Goal: Task Accomplishment & Management: Use online tool/utility

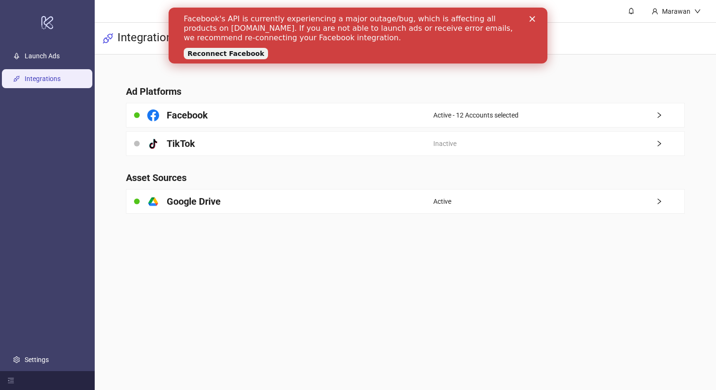
click at [241, 54] on link "Reconnect Facebook" at bounding box center [226, 53] width 84 height 11
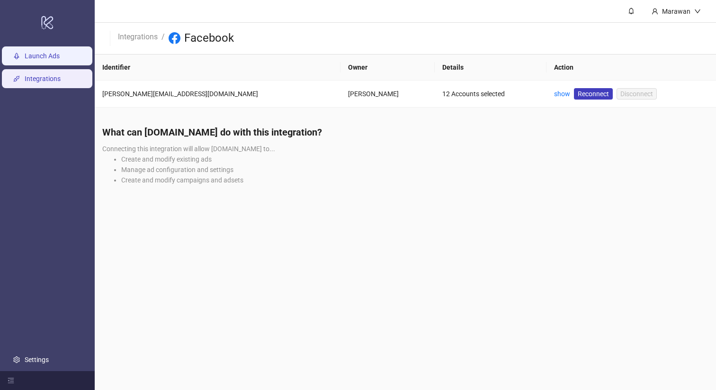
click at [47, 52] on link "Launch Ads" at bounding box center [42, 56] width 35 height 8
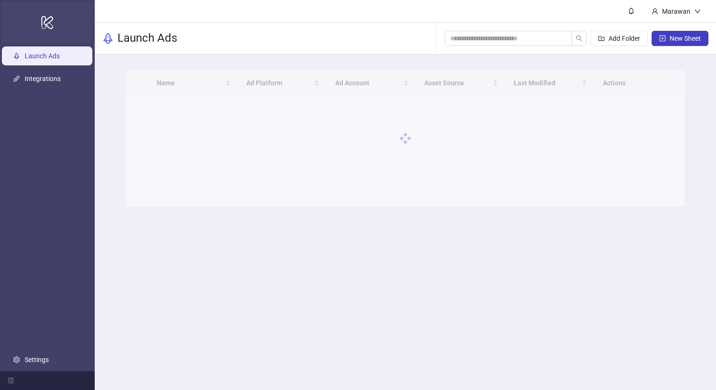
click at [42, 24] on icon at bounding box center [47, 22] width 12 height 13
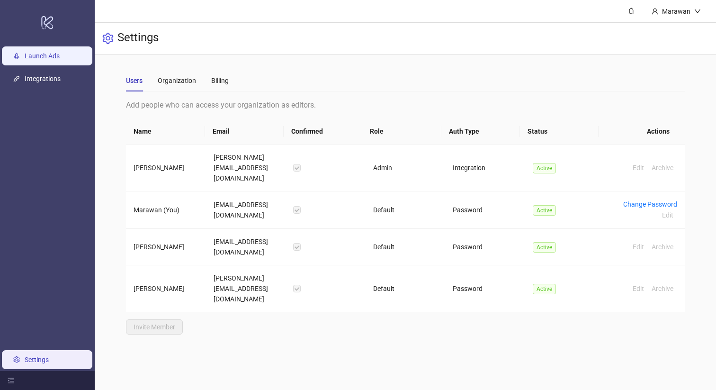
click at [60, 57] on link "Launch Ads" at bounding box center [42, 56] width 35 height 8
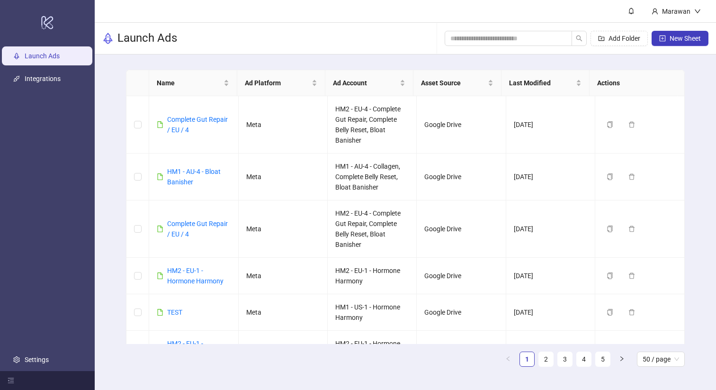
click at [60, 57] on link "Launch Ads" at bounding box center [42, 56] width 35 height 8
click at [475, 48] on div "Add Folder New Sheet" at bounding box center [576, 38] width 264 height 30
click at [478, 40] on input "search" at bounding box center [504, 38] width 108 height 10
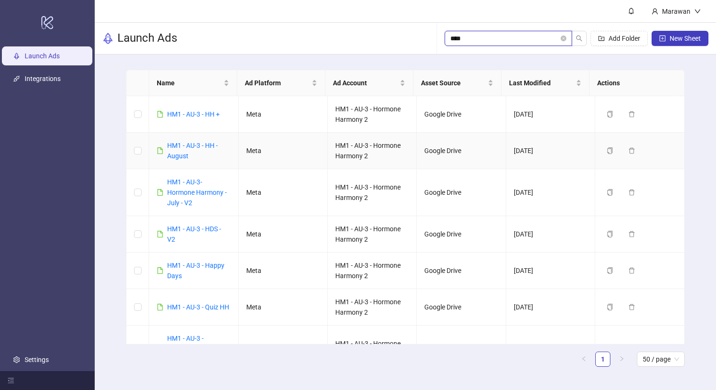
type input "****"
click at [186, 149] on div "HM1 - AU-3 - HH - August" at bounding box center [198, 150] width 63 height 21
click at [187, 150] on div "HM1 - AU-3 - HH - August" at bounding box center [198, 150] width 63 height 21
click at [173, 140] on div "HM1 - AU-3 - HH - August" at bounding box center [198, 150] width 63 height 21
click at [175, 144] on link "HM1 - AU-3 - HH - August" at bounding box center [192, 151] width 51 height 18
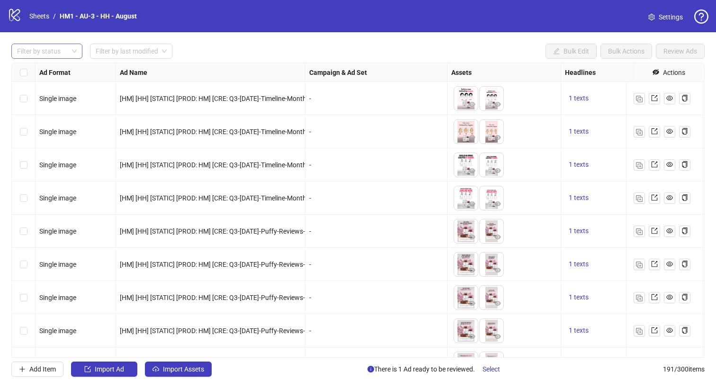
click at [62, 52] on div at bounding box center [41, 50] width 57 height 13
drag, startPoint x: 59, startPoint y: 69, endPoint x: 67, endPoint y: 90, distance: 22.8
click at [59, 68] on div "Draft" at bounding box center [47, 70] width 56 height 10
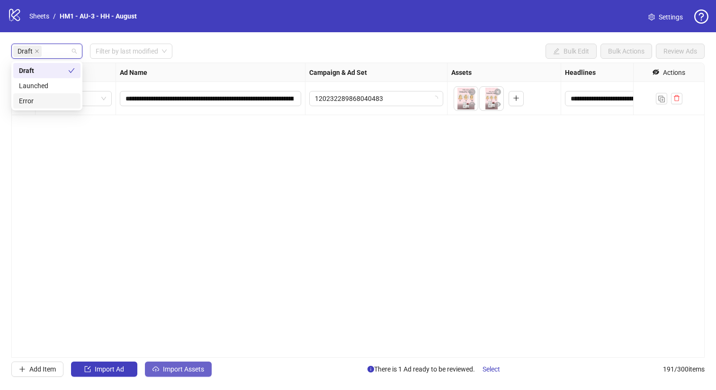
click at [192, 374] on button "Import Assets" at bounding box center [178, 368] width 67 height 15
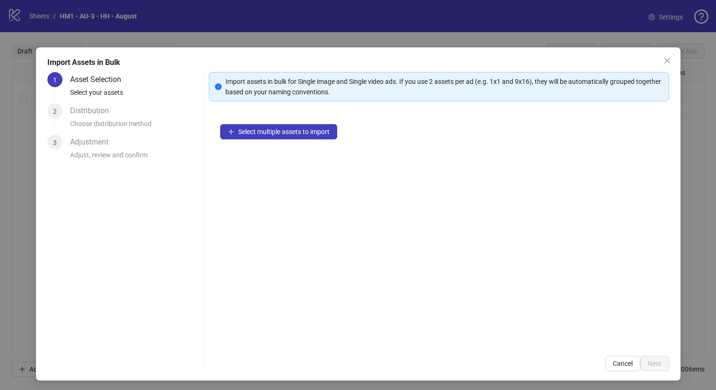
click at [192, 374] on div "Import Assets in Bulk 1 Asset Selection Select your assets 2 Distribution Choos…" at bounding box center [358, 213] width 644 height 333
click at [151, 37] on div "Import Assets in Bulk 1 Asset Selection Select your assets 2 Distribution Choos…" at bounding box center [358, 195] width 716 height 390
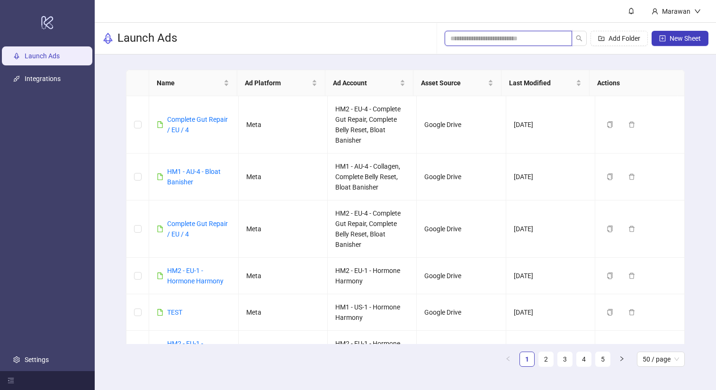
click at [543, 33] on input "search" at bounding box center [504, 38] width 108 height 10
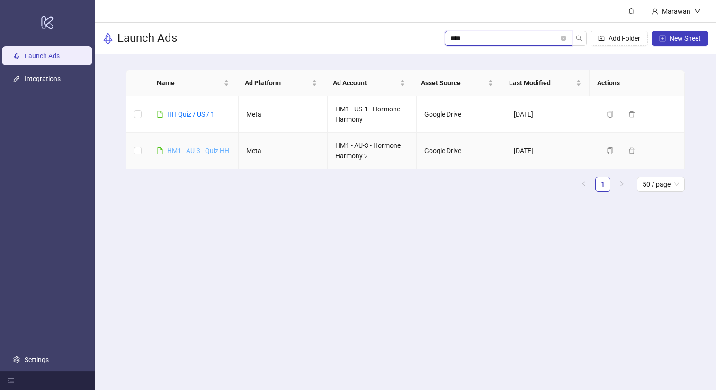
type input "****"
click at [199, 147] on link "HM1 - AU-3 - Quiz HH" at bounding box center [198, 151] width 62 height 8
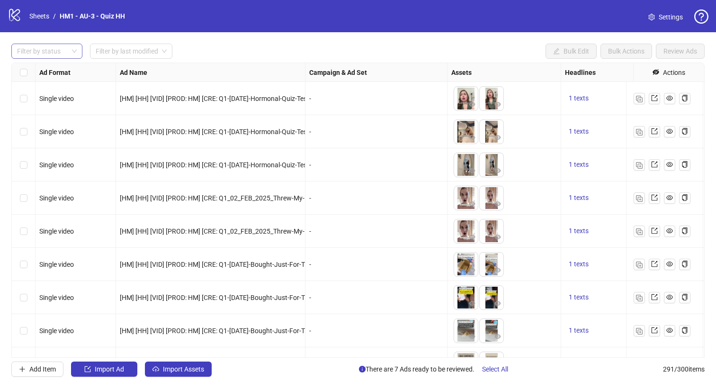
click at [54, 49] on div at bounding box center [41, 50] width 57 height 13
click at [53, 69] on div "Draft" at bounding box center [47, 70] width 56 height 10
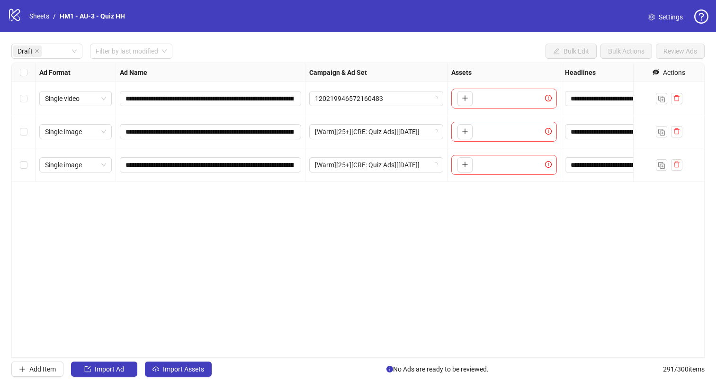
click at [537, 231] on div "**********" at bounding box center [357, 209] width 693 height 295
click at [52, 47] on div "Draft" at bounding box center [41, 50] width 57 height 13
drag, startPoint x: 48, startPoint y: 84, endPoint x: 24, endPoint y: 92, distance: 26.0
click at [48, 84] on div "Launched" at bounding box center [47, 85] width 56 height 10
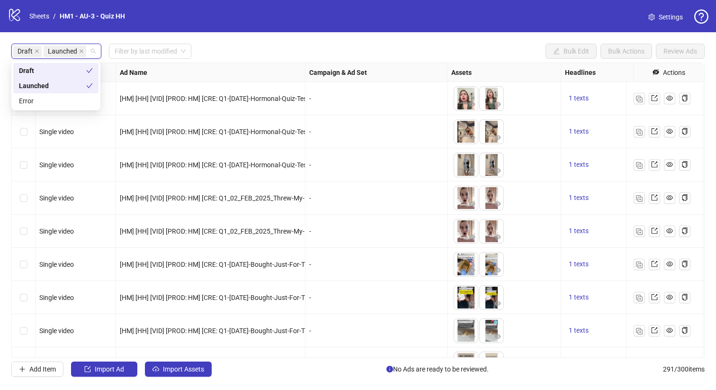
scroll to position [2, 0]
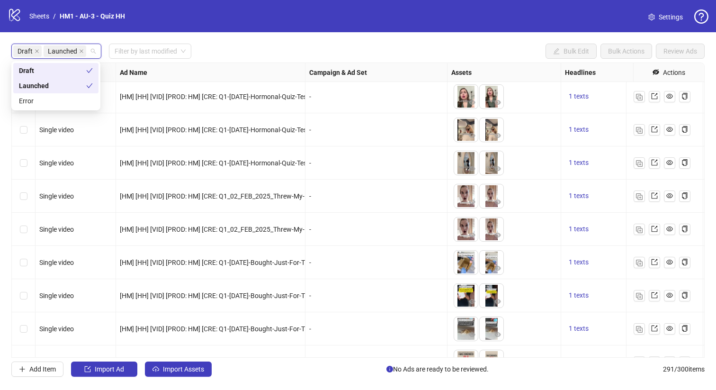
drag, startPoint x: 33, startPoint y: 71, endPoint x: 379, endPoint y: 199, distance: 368.8
click at [33, 71] on div "Draft" at bounding box center [52, 70] width 67 height 10
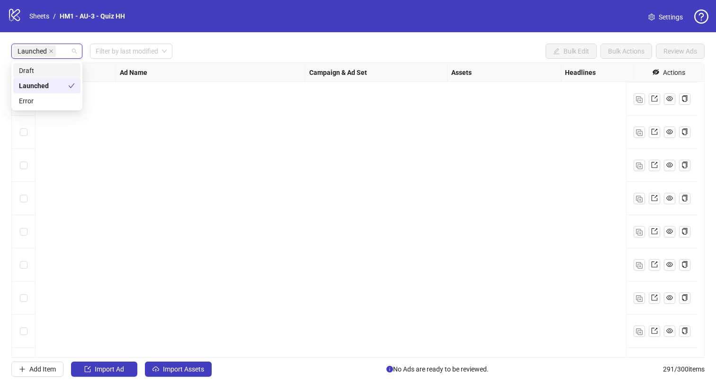
scroll to position [9041, 0]
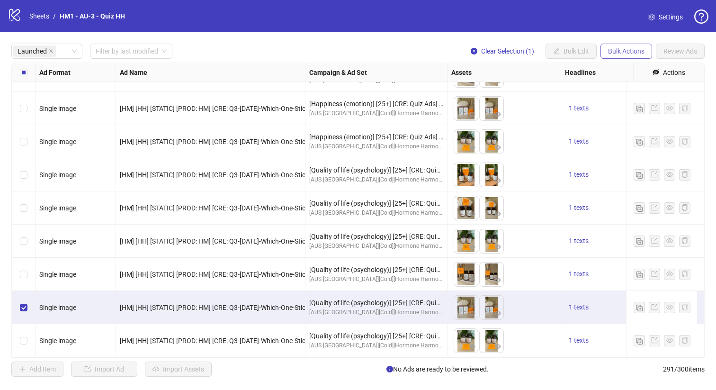
click at [626, 50] on span "Bulk Actions" at bounding box center [626, 51] width 36 height 8
click at [643, 85] on span "Duplicate" at bounding box center [639, 85] width 65 height 10
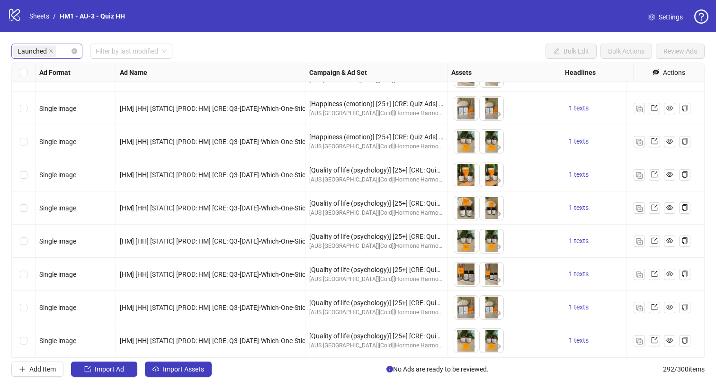
click at [54, 50] on span "Launched" at bounding box center [34, 50] width 43 height 11
drag, startPoint x: 42, startPoint y: 71, endPoint x: 48, endPoint y: 85, distance: 15.3
click at [43, 71] on div "Draft" at bounding box center [47, 70] width 56 height 10
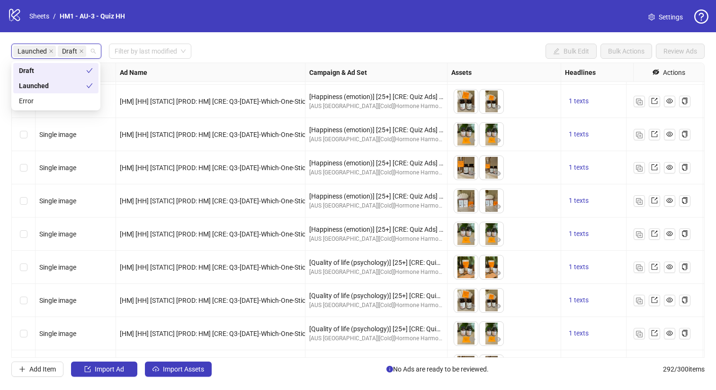
click at [49, 87] on div "Launched" at bounding box center [52, 85] width 67 height 10
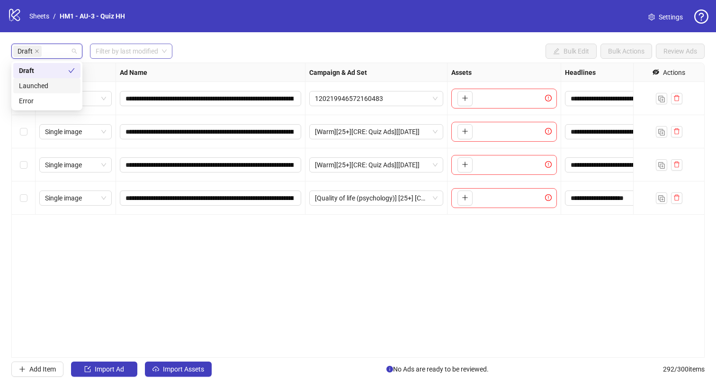
click at [163, 48] on span at bounding box center [131, 51] width 71 height 14
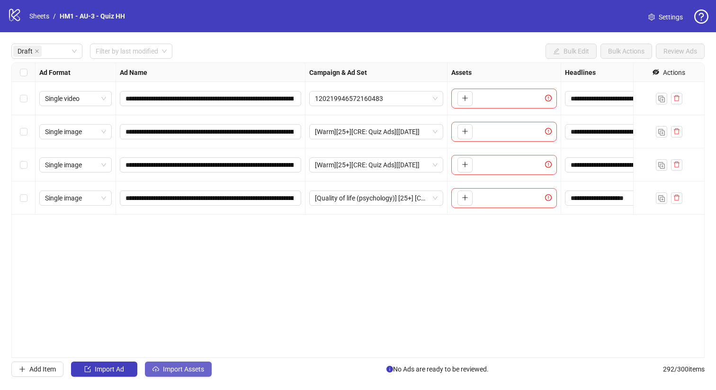
click at [182, 372] on span "Import Assets" at bounding box center [183, 369] width 41 height 8
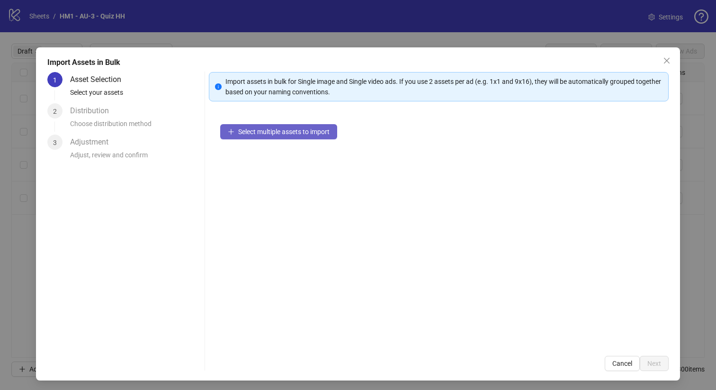
click at [302, 133] on span "Select multiple assets to import" at bounding box center [283, 132] width 91 height 8
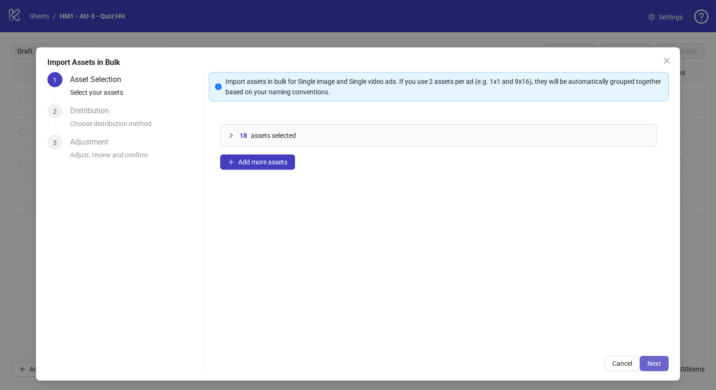
click at [647, 364] on span "Next" at bounding box center [654, 363] width 14 height 8
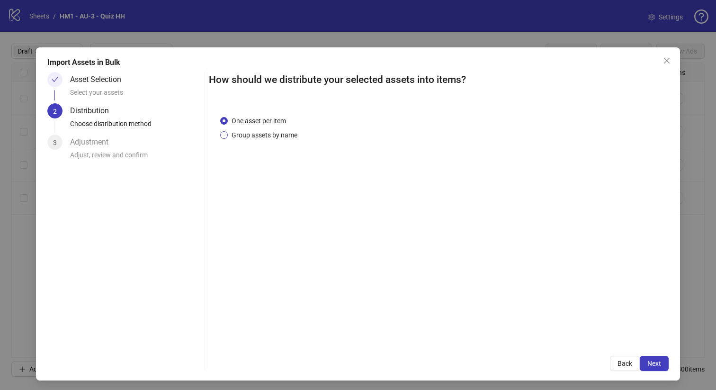
click at [282, 132] on span "Group assets by name" at bounding box center [264, 135] width 73 height 10
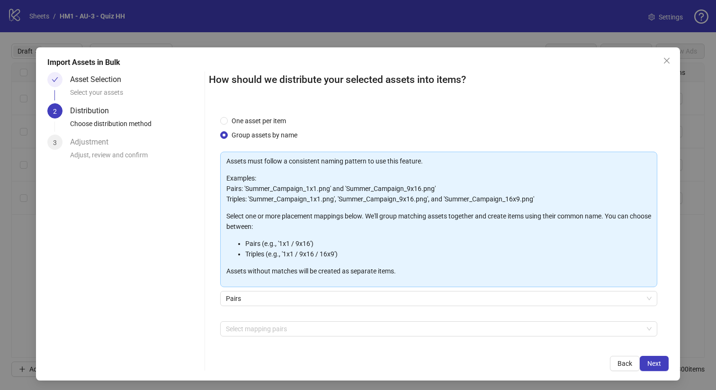
click at [310, 318] on div "Assets must follow a consistent naming pattern to use this feature. Examples: P…" at bounding box center [438, 260] width 437 height 219
click at [312, 332] on div at bounding box center [434, 328] width 424 height 13
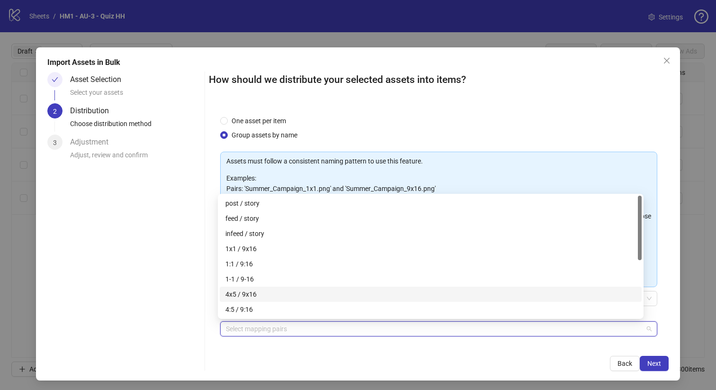
drag, startPoint x: 299, startPoint y: 288, endPoint x: 318, endPoint y: 293, distance: 19.8
click at [299, 288] on div "4x5 / 9x16" at bounding box center [431, 293] width 422 height 15
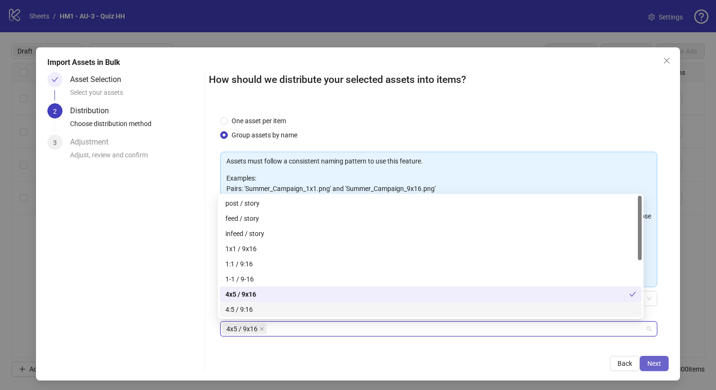
click at [657, 359] on button "Next" at bounding box center [653, 362] width 29 height 15
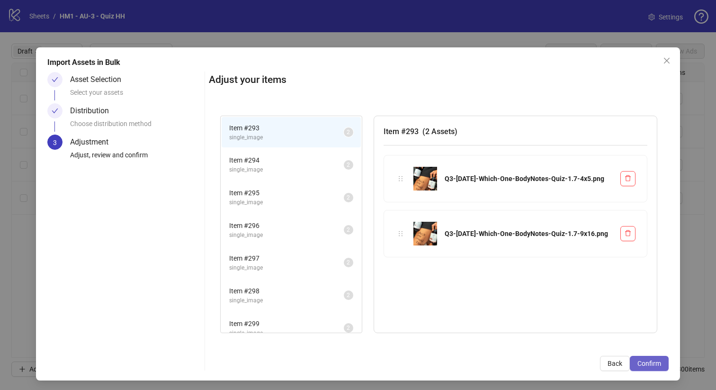
click at [655, 359] on button "Confirm" at bounding box center [648, 362] width 39 height 15
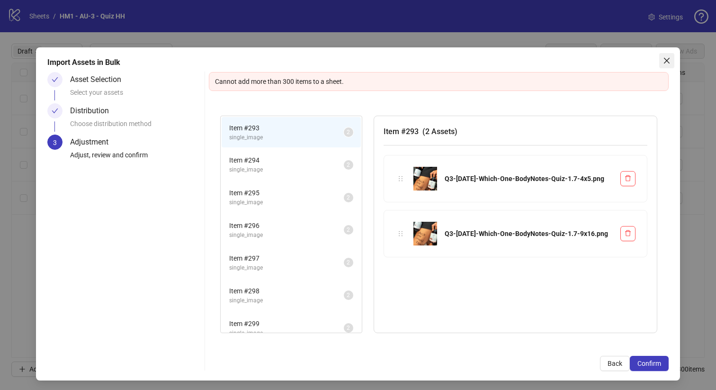
click at [659, 65] on button "Close" at bounding box center [666, 60] width 15 height 15
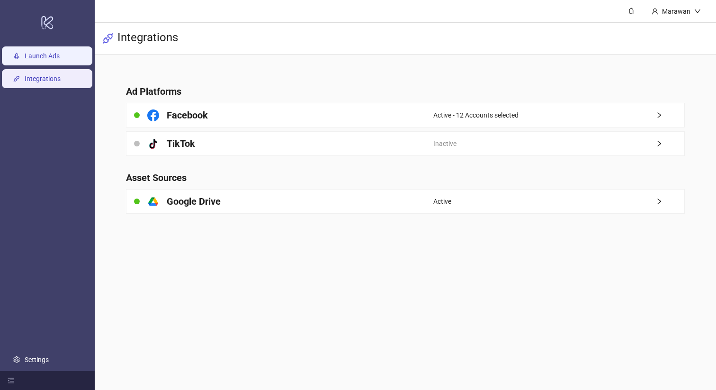
click at [51, 60] on link "Launch Ads" at bounding box center [42, 56] width 35 height 8
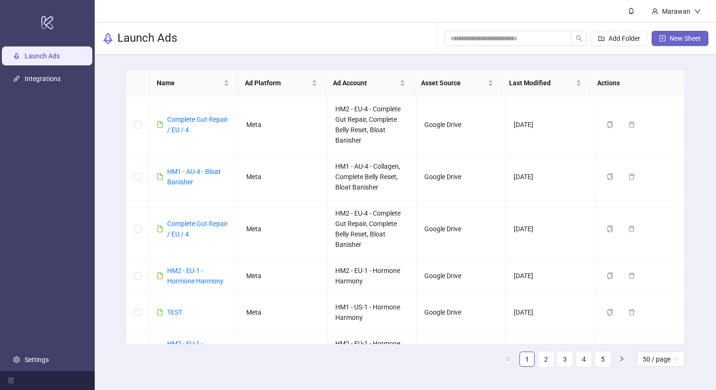
click at [685, 36] on span "New Sheet" at bounding box center [684, 39] width 31 height 8
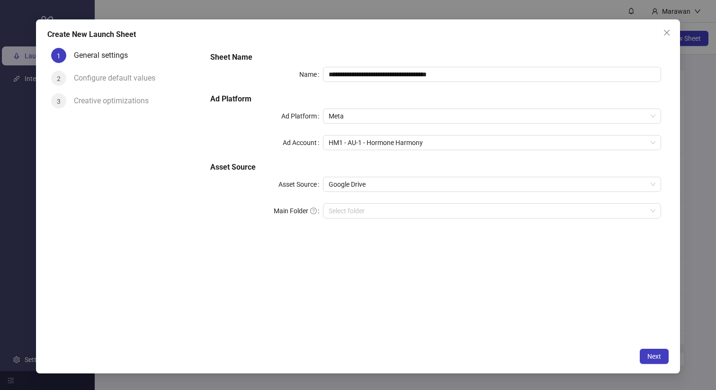
click at [386, 66] on div "**********" at bounding box center [435, 141] width 459 height 186
click at [386, 72] on input "**********" at bounding box center [492, 74] width 338 height 15
click at [402, 78] on input "**********" at bounding box center [492, 74] width 338 height 15
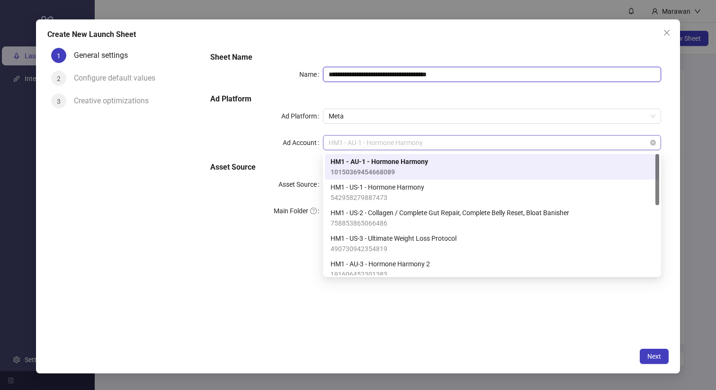
click at [430, 142] on span "HM1 - AU-1 - Hormone Harmony" at bounding box center [491, 142] width 327 height 14
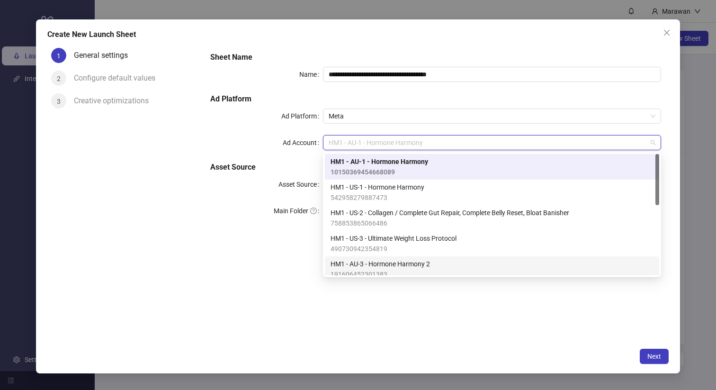
click at [438, 258] on div "HM1 - AU-3 - Hormone Harmony 2 191606452301383" at bounding box center [491, 268] width 323 height 21
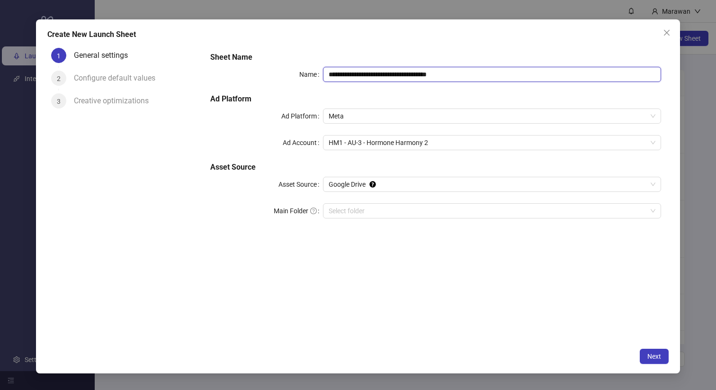
click at [363, 75] on input "**********" at bounding box center [492, 74] width 338 height 15
drag, startPoint x: 371, startPoint y: 75, endPoint x: 559, endPoint y: 76, distance: 188.4
click at [559, 76] on input "**********" at bounding box center [492, 74] width 338 height 15
drag, startPoint x: 386, startPoint y: 77, endPoint x: 432, endPoint y: 77, distance: 45.4
click at [432, 77] on input "**********" at bounding box center [492, 74] width 338 height 15
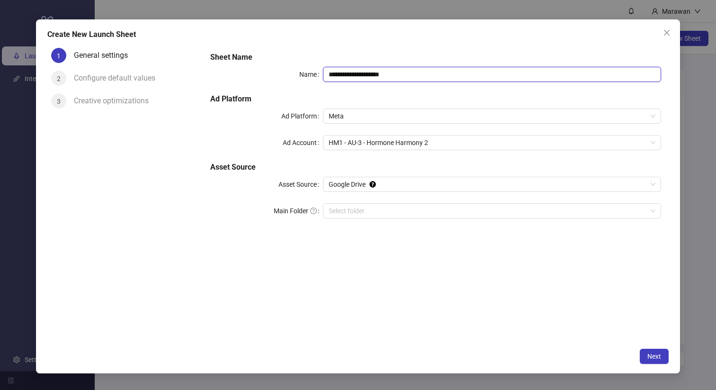
type input "**********"
click at [446, 51] on div "**********" at bounding box center [435, 141] width 459 height 186
click at [655, 354] on span "Next" at bounding box center [654, 356] width 14 height 8
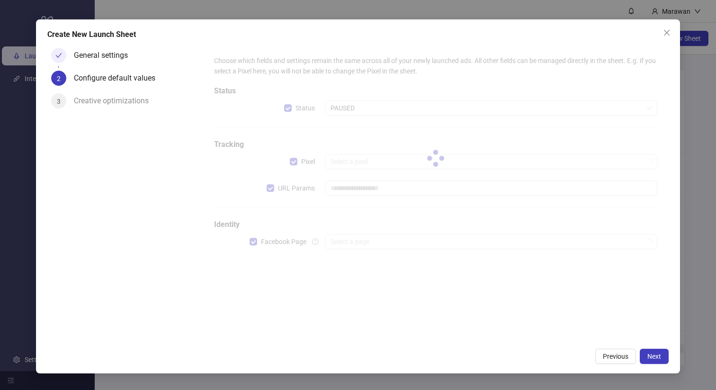
type input "**********"
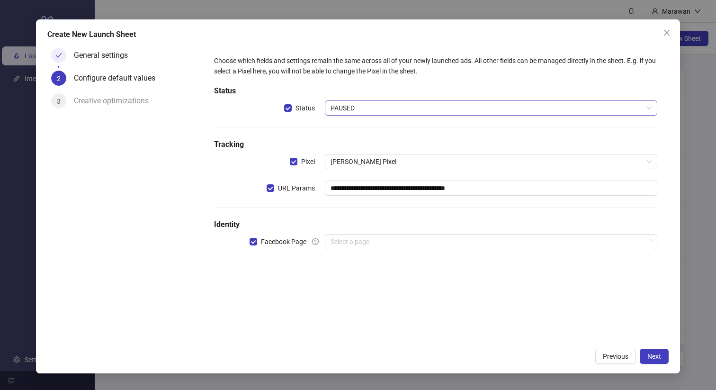
click at [366, 107] on span "PAUSED" at bounding box center [490, 108] width 321 height 14
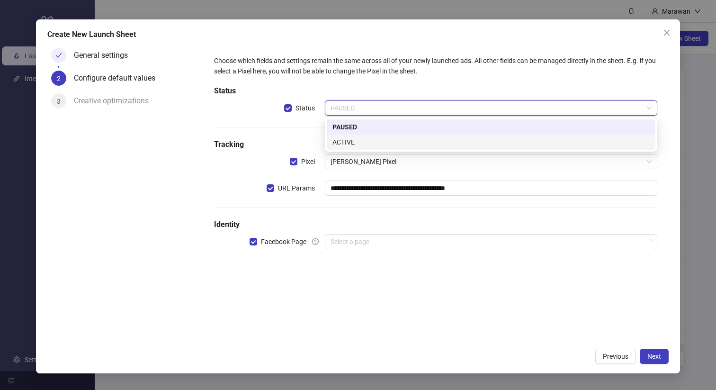
click at [360, 144] on div "ACTIVE" at bounding box center [490, 142] width 317 height 10
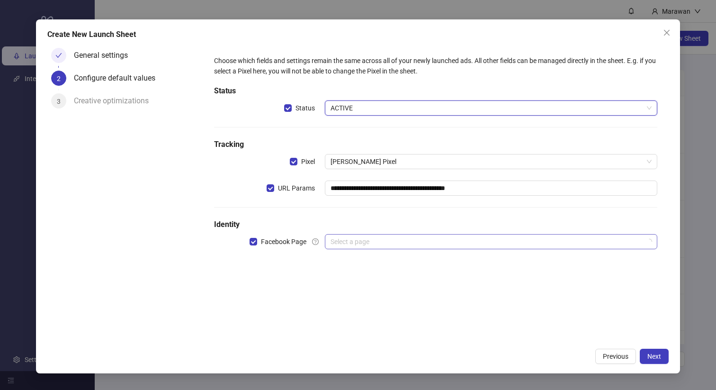
click at [429, 235] on div "**********" at bounding box center [435, 158] width 451 height 213
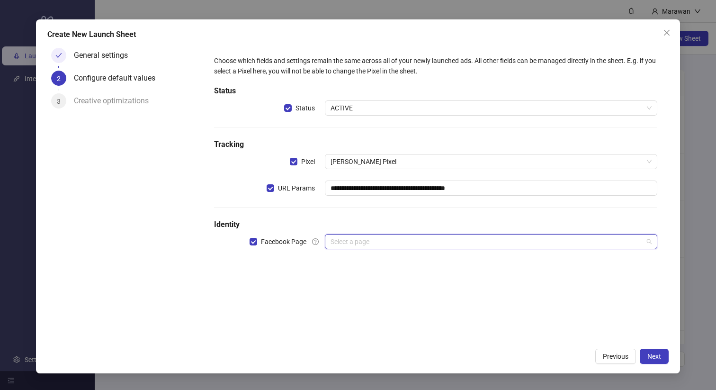
click at [419, 239] on input "search" at bounding box center [486, 241] width 312 height 14
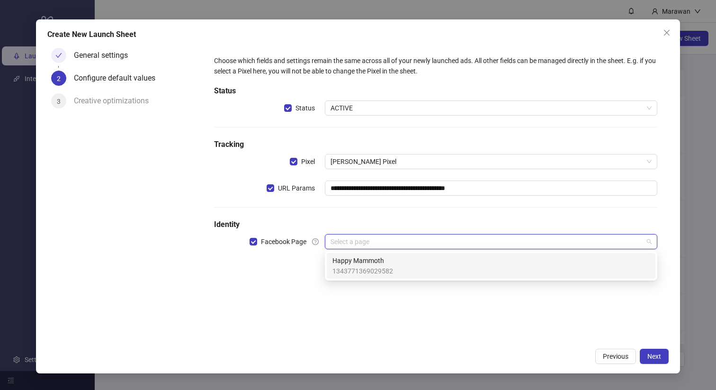
click at [415, 272] on div "Happy Mammoth 1343771369029582" at bounding box center [490, 265] width 317 height 21
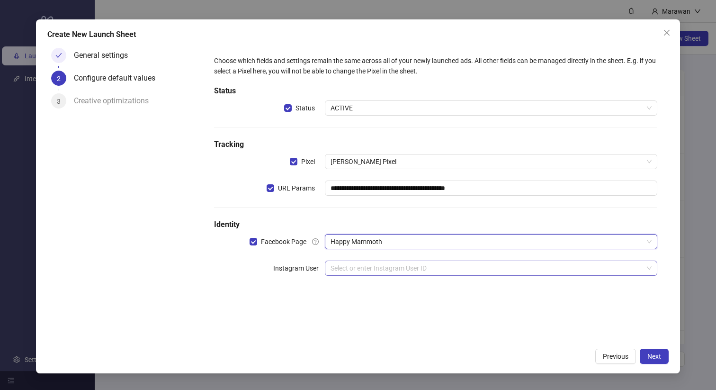
click at [485, 272] on input "search" at bounding box center [486, 268] width 312 height 14
click at [457, 296] on form "**********" at bounding box center [436, 171] width 466 height 254
click at [457, 292] on div "**********" at bounding box center [435, 171] width 459 height 247
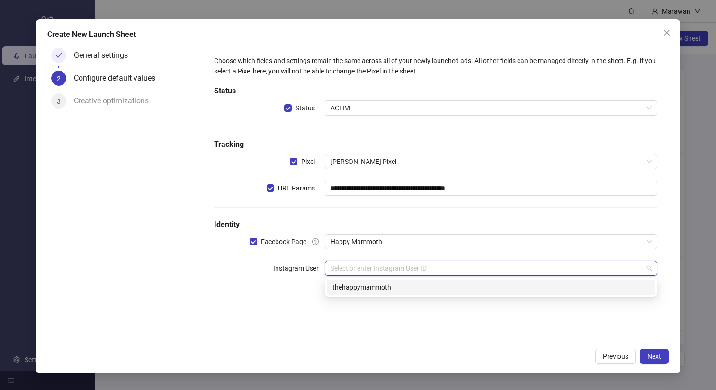
click at [455, 270] on input "search" at bounding box center [486, 268] width 312 height 14
click at [445, 288] on div "thehappymammoth" at bounding box center [490, 287] width 317 height 10
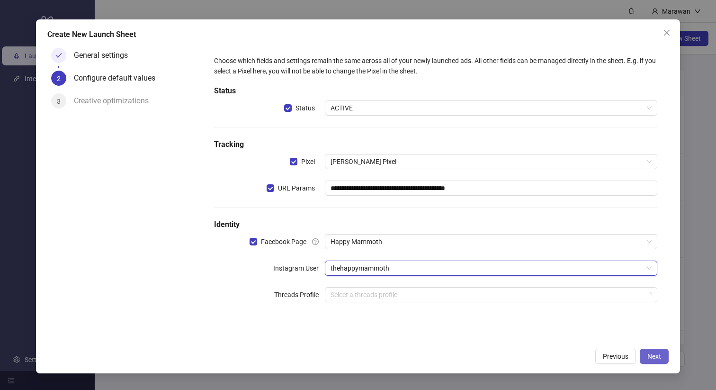
click at [644, 358] on button "Next" at bounding box center [653, 355] width 29 height 15
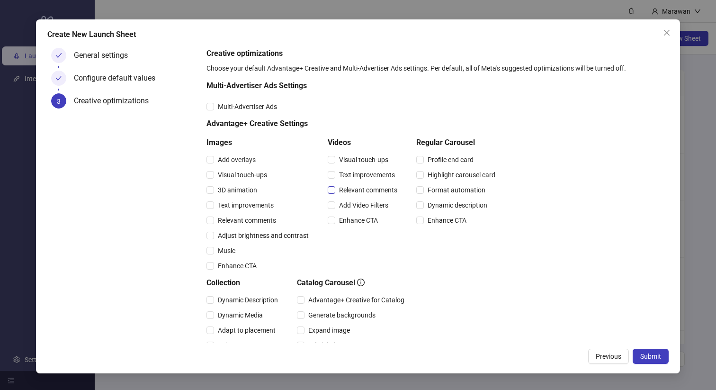
click at [356, 191] on span "Relevant comments" at bounding box center [368, 190] width 66 height 10
click at [263, 219] on span "Relevant comments" at bounding box center [247, 220] width 66 height 10
click at [662, 353] on button "Submit" at bounding box center [650, 355] width 36 height 15
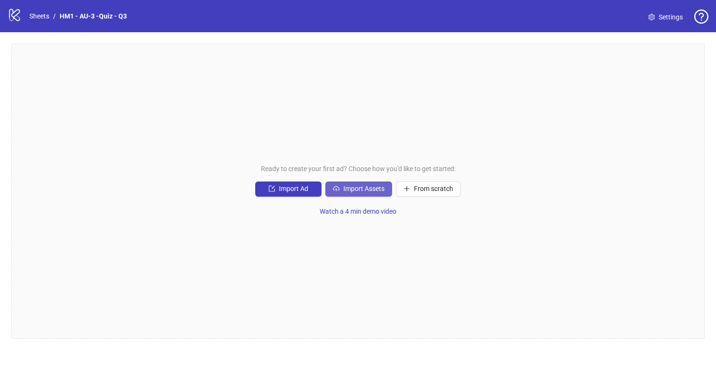
click at [354, 185] on span "Import Assets" at bounding box center [363, 189] width 41 height 8
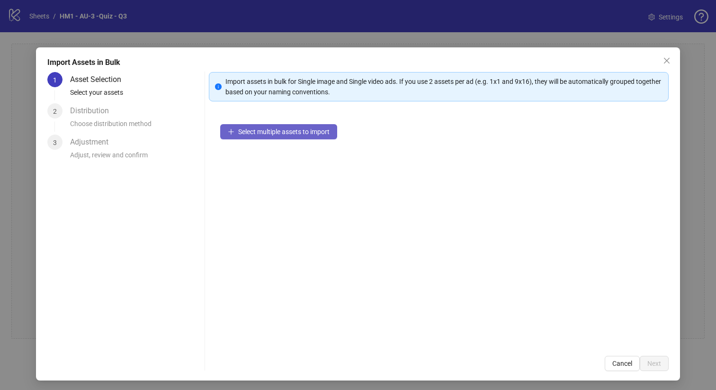
click at [319, 130] on span "Select multiple assets to import" at bounding box center [283, 132] width 91 height 8
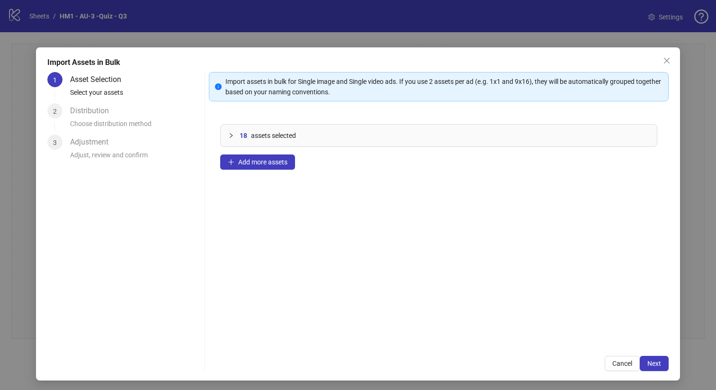
drag, startPoint x: 668, startPoint y: 360, endPoint x: 657, endPoint y: 362, distance: 11.1
click at [668, 360] on div "Import Assets in Bulk 1 Asset Selection Select your assets 2 Distribution Choos…" at bounding box center [358, 213] width 644 height 333
click at [647, 364] on span "Next" at bounding box center [654, 363] width 14 height 8
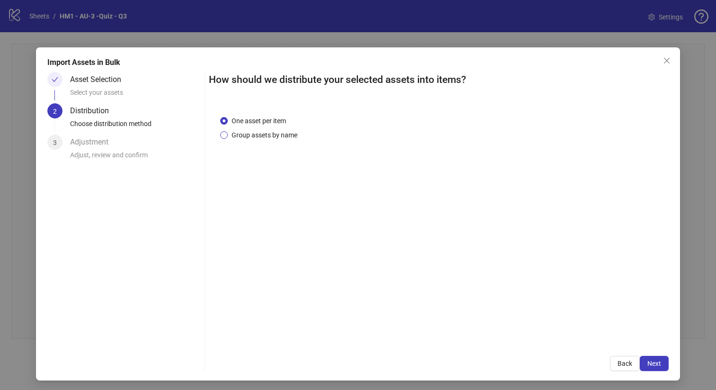
click at [287, 137] on span "Group assets by name" at bounding box center [264, 135] width 73 height 10
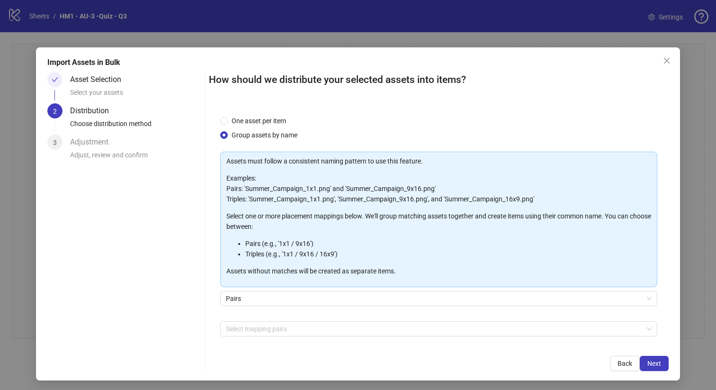
drag, startPoint x: 303, startPoint y: 325, endPoint x: 301, endPoint y: 319, distance: 6.4
click at [304, 325] on div at bounding box center [434, 328] width 424 height 13
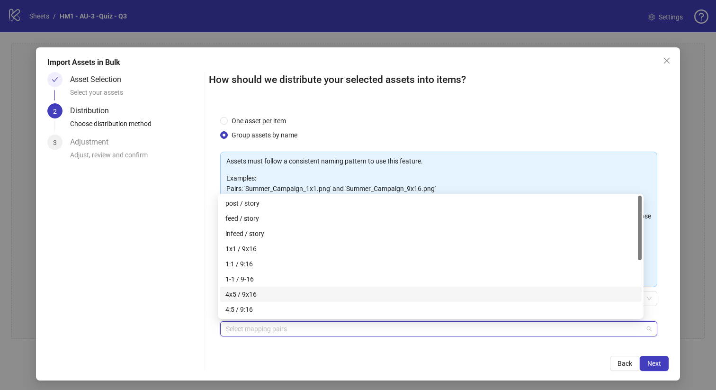
click at [291, 297] on div "4x5 / 9x16" at bounding box center [430, 294] width 410 height 10
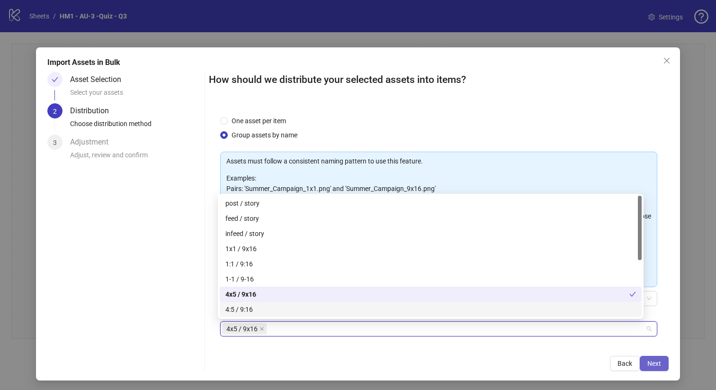
click at [649, 360] on span "Next" at bounding box center [654, 363] width 14 height 8
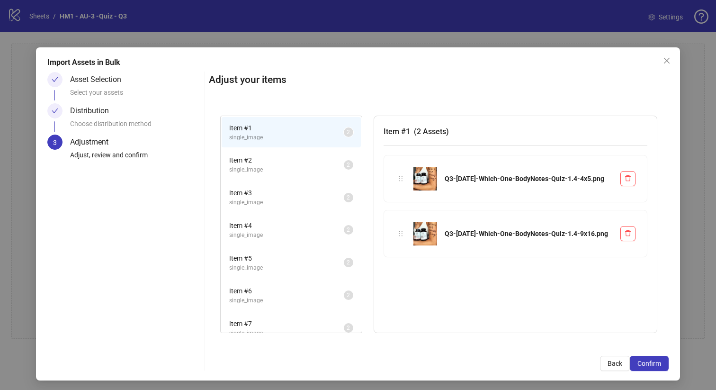
click at [649, 360] on span "Confirm" at bounding box center [649, 363] width 24 height 8
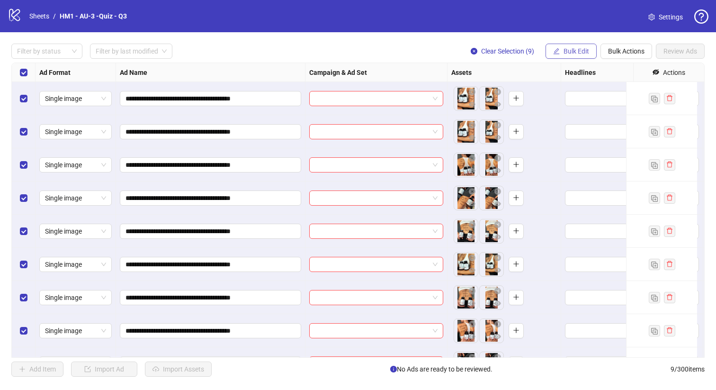
click at [579, 53] on span "Bulk Edit" at bounding box center [576, 51] width 26 height 8
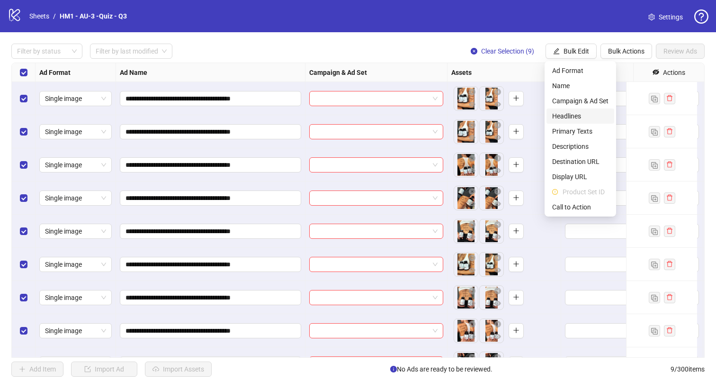
click at [584, 118] on span "Headlines" at bounding box center [580, 116] width 56 height 10
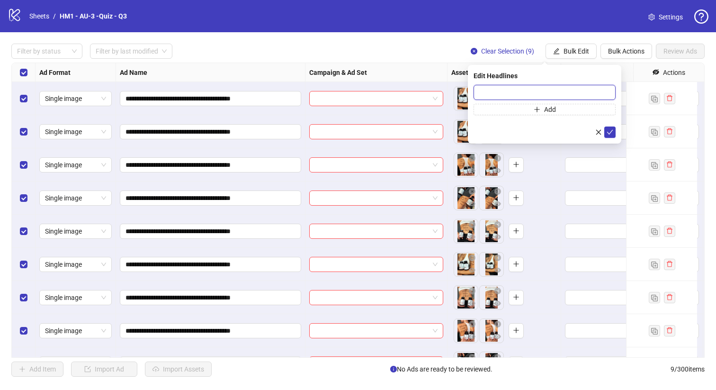
click at [554, 91] on input "text" at bounding box center [544, 92] width 142 height 15
paste input "**********"
type input "**********"
click at [614, 133] on button "submit" at bounding box center [609, 131] width 11 height 11
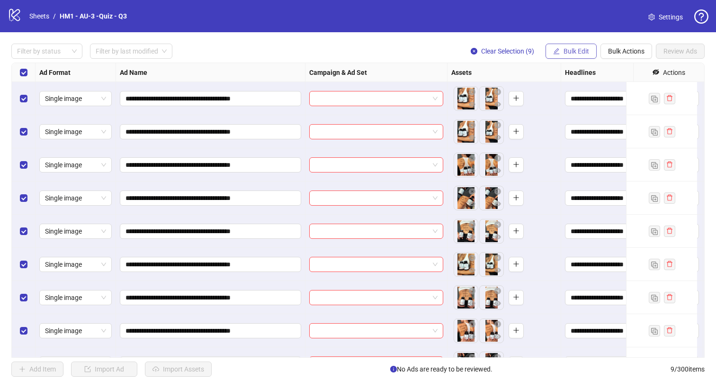
click at [573, 53] on span "Bulk Edit" at bounding box center [576, 51] width 26 height 8
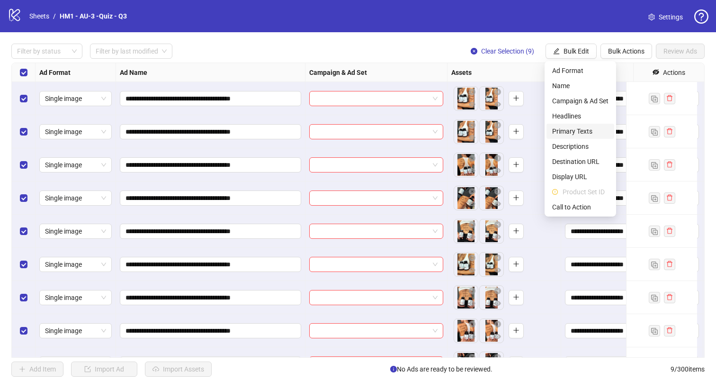
click at [590, 133] on span "Primary Texts" at bounding box center [580, 131] width 56 height 10
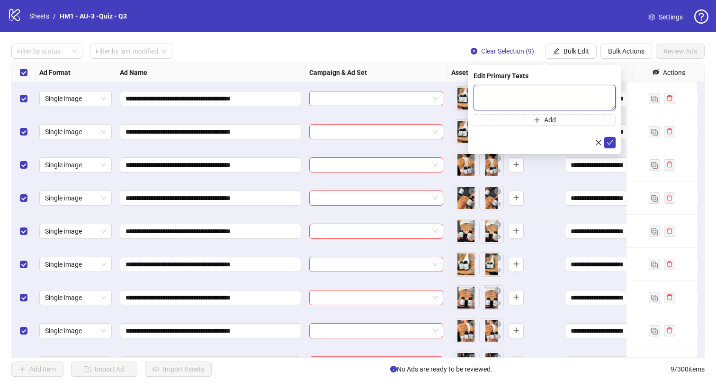
click at [558, 92] on textarea at bounding box center [544, 98] width 142 height 26
click at [560, 96] on textarea "To enrich screen reader interactions, please activate Accessibility in Grammarl…" at bounding box center [544, 98] width 142 height 26
paste textarea "**********"
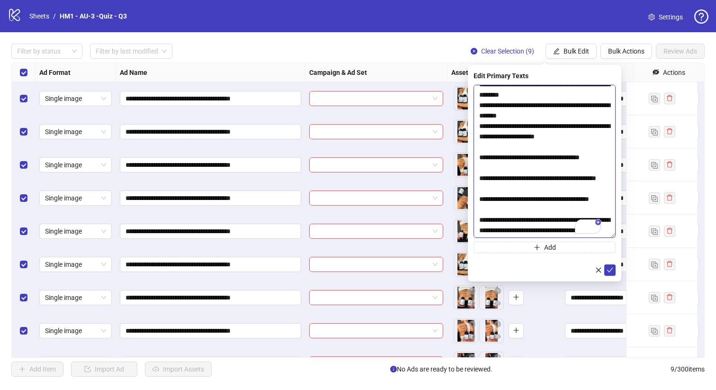
drag, startPoint x: 611, startPoint y: 106, endPoint x: 620, endPoint y: 238, distance: 131.8
click at [620, 238] on div "Edit Primary Texts Add" at bounding box center [544, 173] width 153 height 216
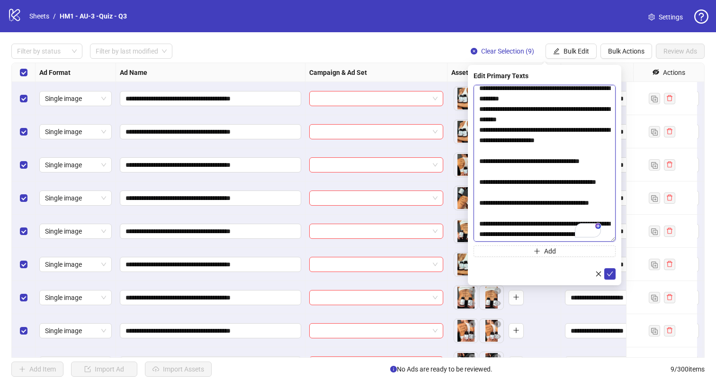
click at [499, 152] on textarea "To enrich screen reader interactions, please activate Accessibility in Grammarl…" at bounding box center [544, 163] width 142 height 157
click at [499, 153] on textarea "To enrich screen reader interactions, please activate Accessibility in Grammarl…" at bounding box center [544, 163] width 142 height 157
type textarea "**********"
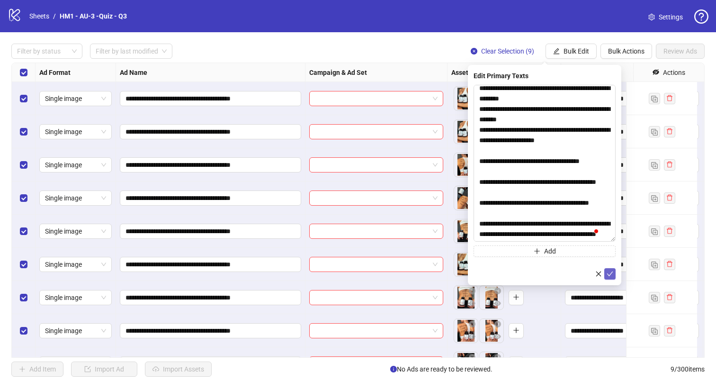
click at [611, 272] on icon "check" at bounding box center [609, 273] width 7 height 7
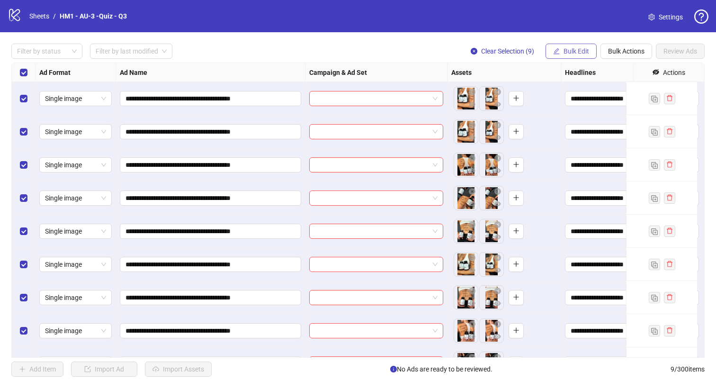
click at [567, 47] on span "Bulk Edit" at bounding box center [576, 51] width 26 height 8
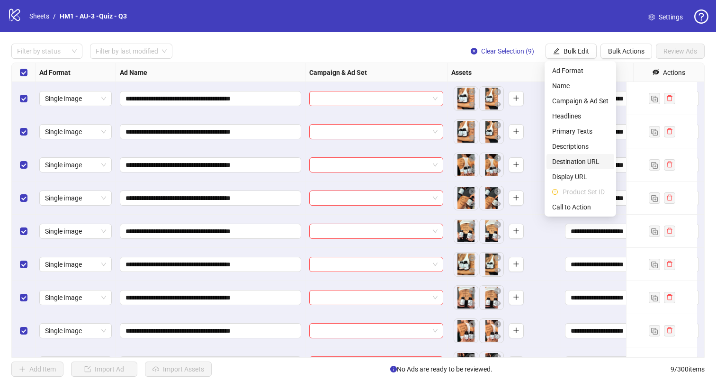
click at [587, 160] on span "Destination URL" at bounding box center [580, 161] width 56 height 10
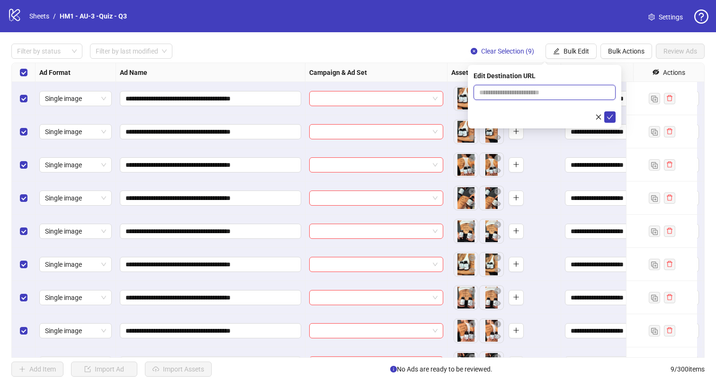
click at [559, 88] on input "text" at bounding box center [540, 92] width 123 height 10
paste input "**********"
type input "**********"
click at [609, 114] on icon "check" at bounding box center [609, 117] width 7 height 7
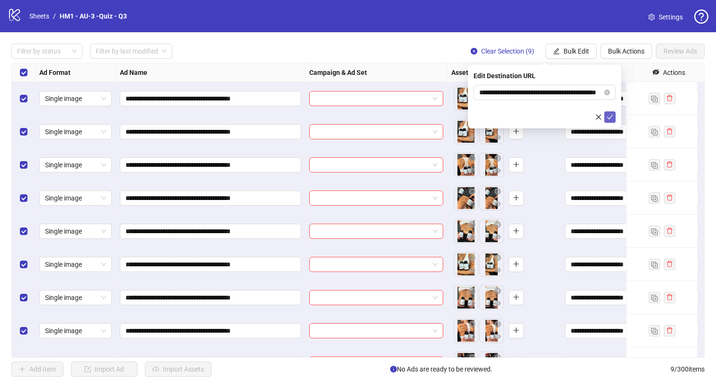
scroll to position [0, 0]
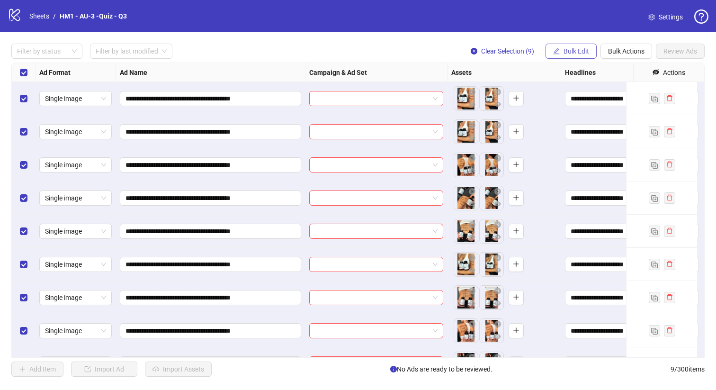
click at [562, 55] on button "Bulk Edit" at bounding box center [570, 51] width 51 height 15
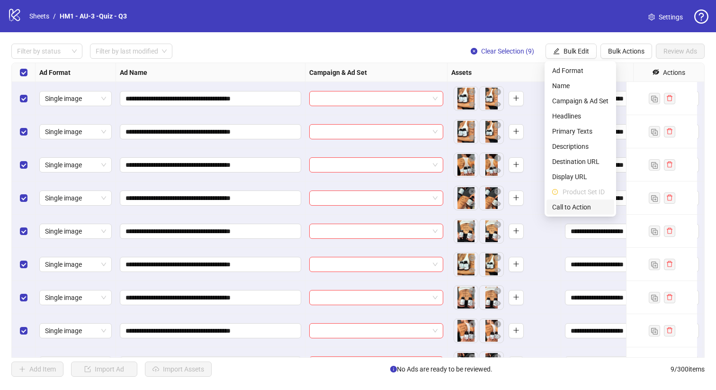
click at [584, 207] on span "Call to Action" at bounding box center [580, 207] width 56 height 10
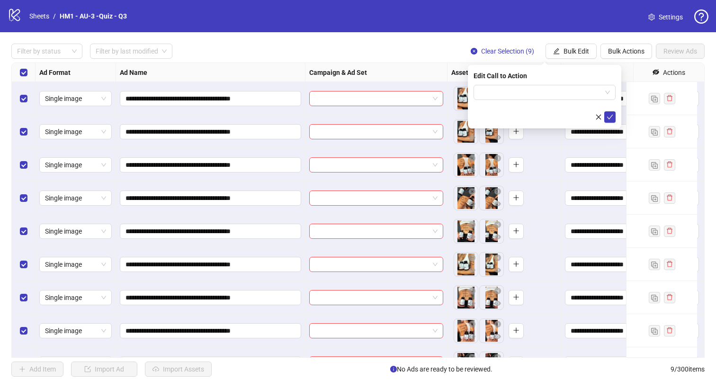
click at [555, 83] on div "Edit Call to Action" at bounding box center [544, 96] width 153 height 63
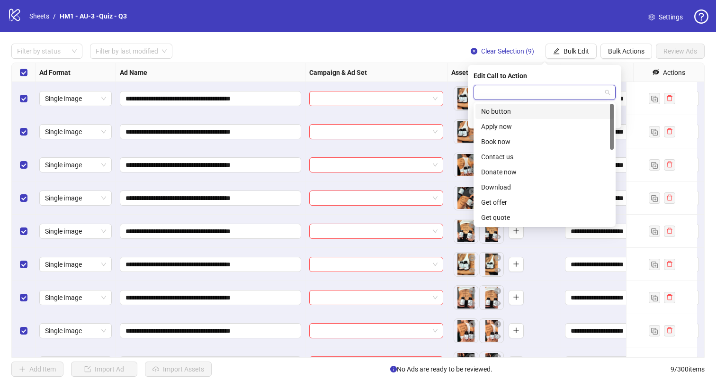
click at [560, 95] on input "search" at bounding box center [540, 92] width 122 height 14
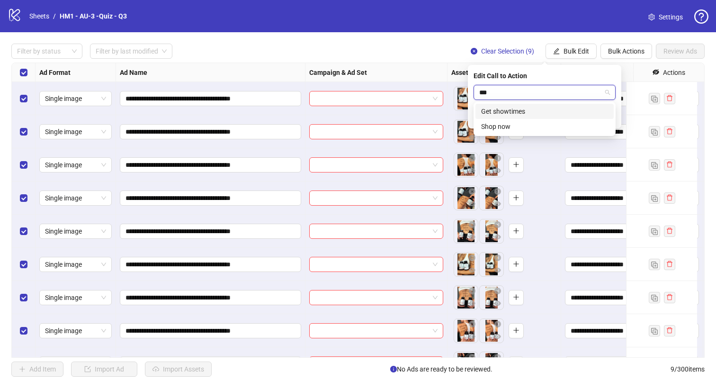
type input "****"
click at [540, 117] on div "Shop now" at bounding box center [544, 111] width 138 height 15
click at [609, 116] on icon "check" at bounding box center [609, 117] width 7 height 7
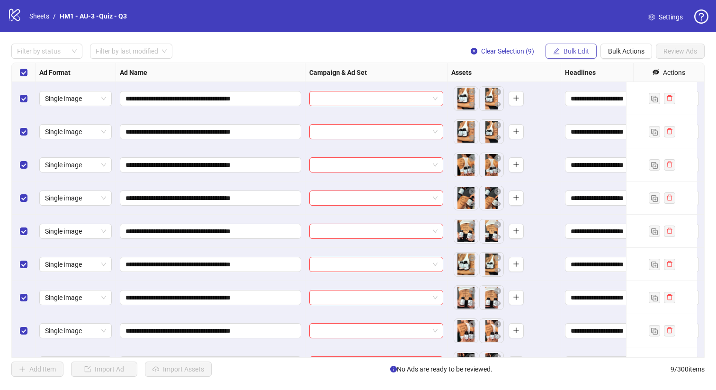
click at [574, 53] on span "Bulk Edit" at bounding box center [576, 51] width 26 height 8
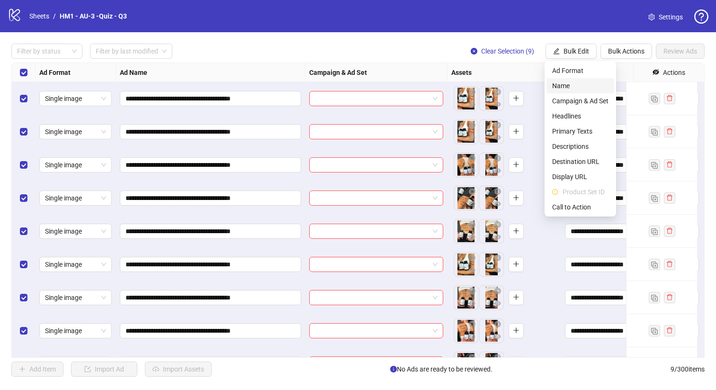
click at [569, 82] on span "Name" at bounding box center [580, 85] width 56 height 10
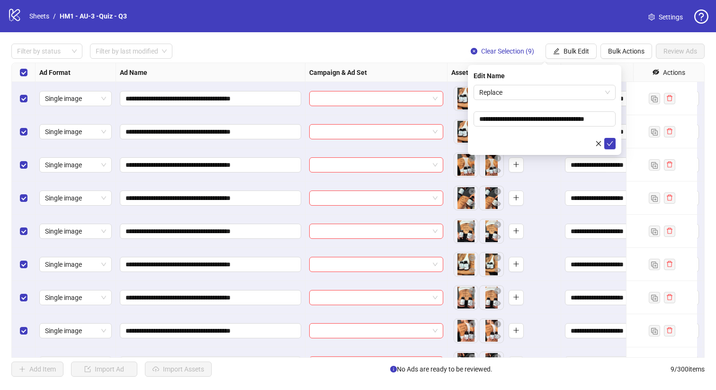
click at [520, 89] on span "Replace" at bounding box center [544, 92] width 131 height 14
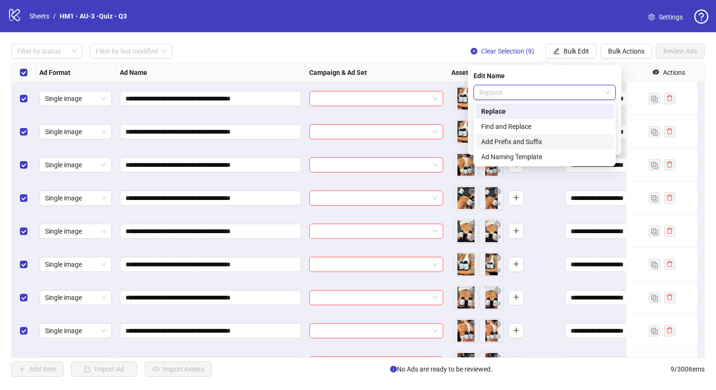
click at [520, 147] on div "Add Prefix and Suffix" at bounding box center [544, 141] width 138 height 15
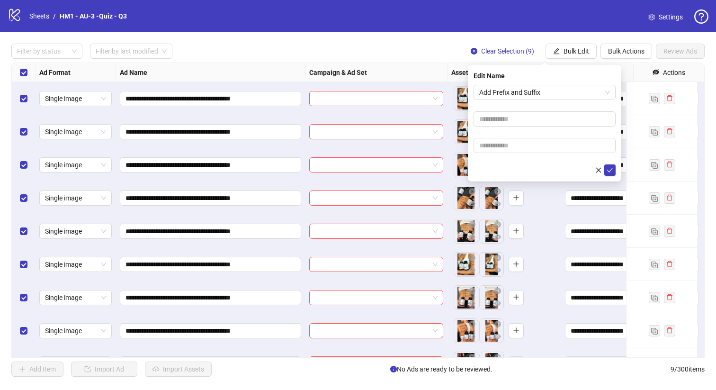
click at [516, 136] on form "Add Prefix and Suffix" at bounding box center [544, 130] width 142 height 91
click at [517, 142] on input "text" at bounding box center [544, 145] width 142 height 15
paste input "**********"
type input "**********"
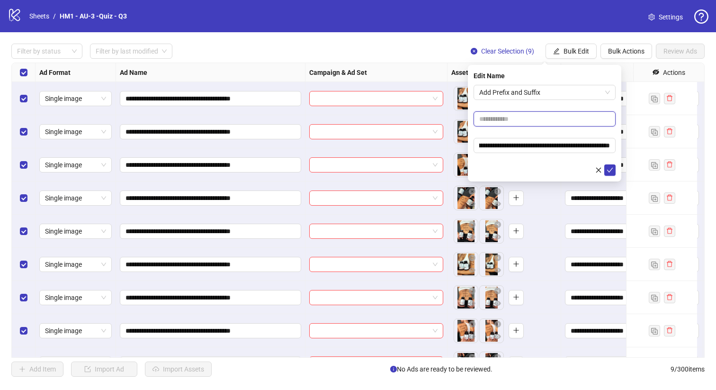
click at [515, 117] on input "text" at bounding box center [544, 118] width 142 height 15
type input "**********"
click at [611, 167] on icon "check" at bounding box center [609, 170] width 7 height 7
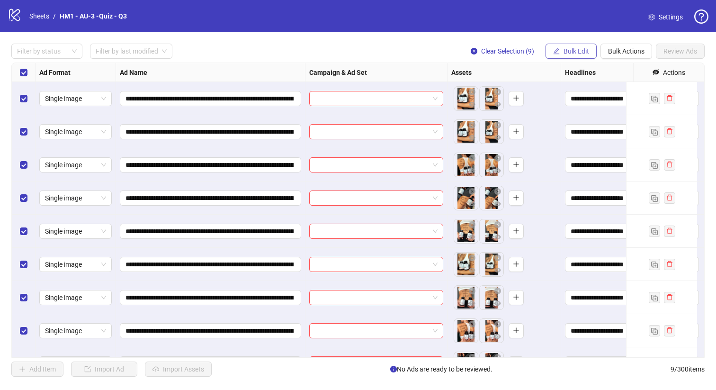
click at [571, 53] on span "Bulk Edit" at bounding box center [576, 51] width 26 height 8
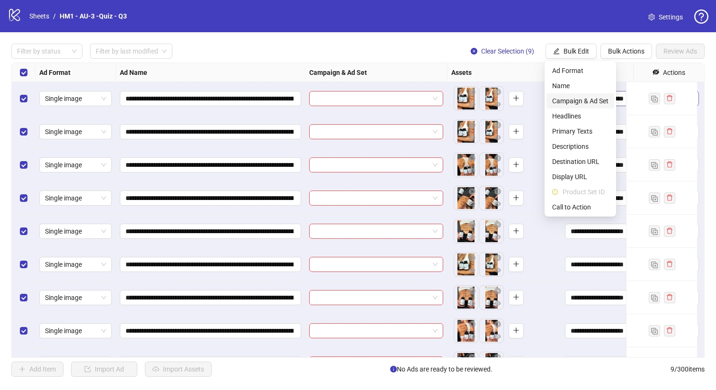
click at [584, 101] on span "Campaign & Ad Set" at bounding box center [580, 101] width 56 height 10
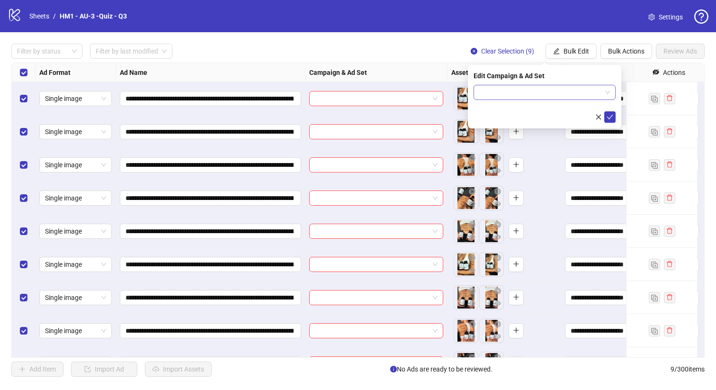
click at [552, 95] on input "search" at bounding box center [540, 92] width 122 height 14
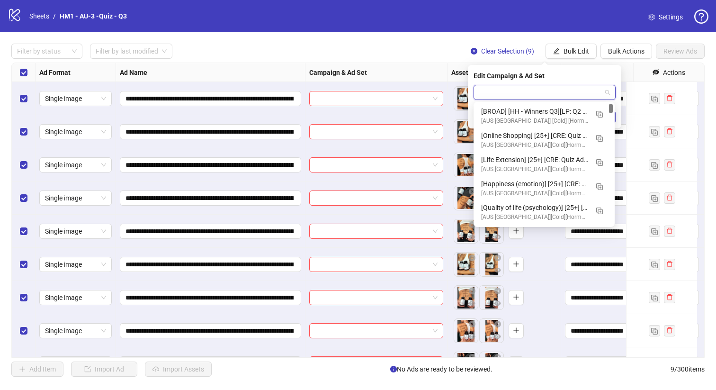
drag, startPoint x: 611, startPoint y: 152, endPoint x: 603, endPoint y: 61, distance: 91.2
click at [603, 61] on body "**********" at bounding box center [358, 195] width 716 height 390
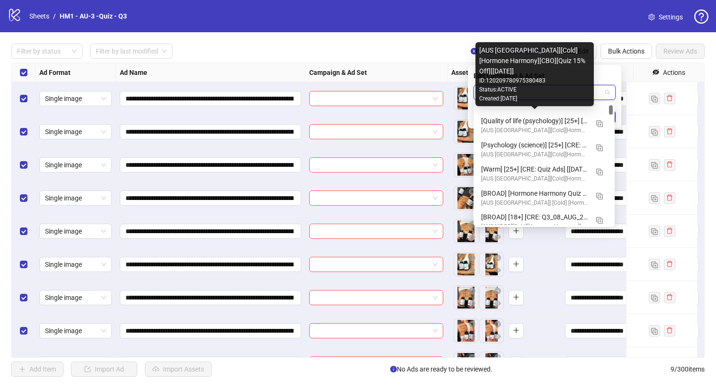
scroll to position [101, 0]
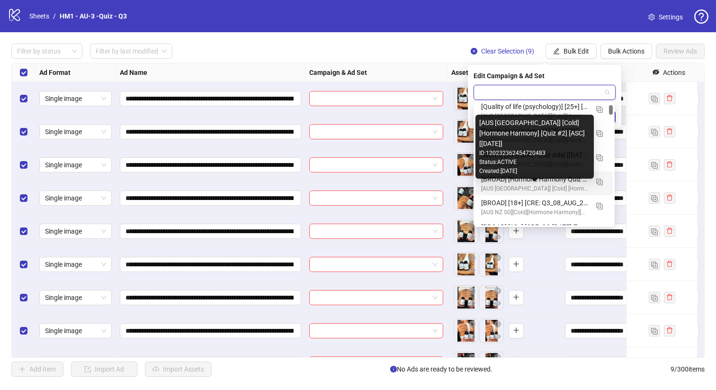
click at [571, 184] on div "[AUS NZ] [Cold] [Hormone Harmony] [Quiz #2] [ASC] [31 July 2025]" at bounding box center [534, 188] width 107 height 9
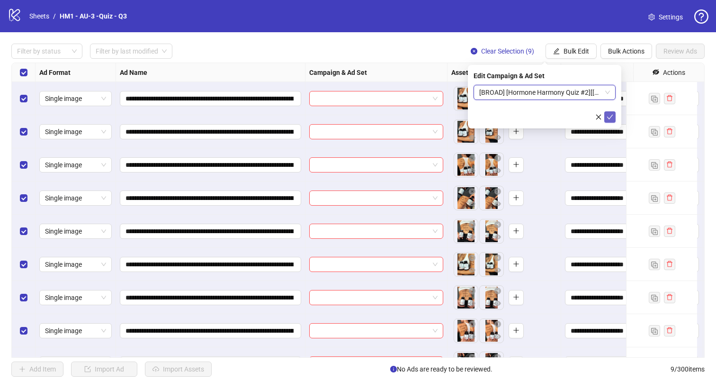
click at [610, 116] on icon "check" at bounding box center [609, 117] width 7 height 7
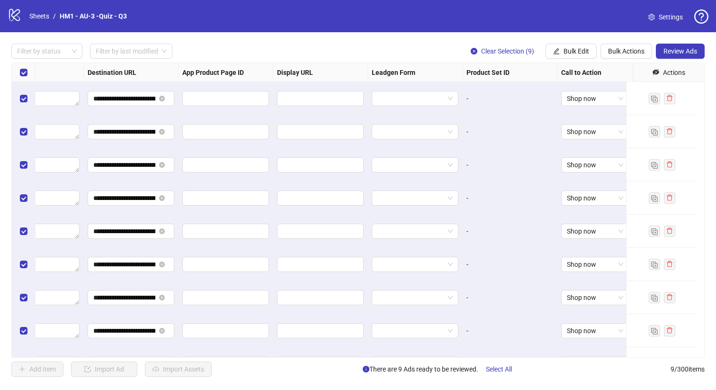
scroll to position [0, 0]
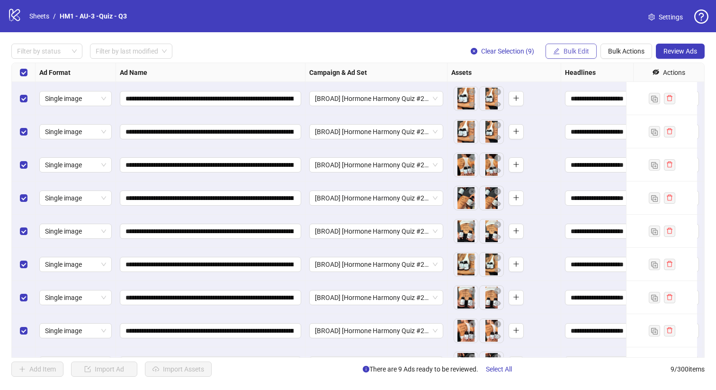
click at [566, 52] on span "Bulk Edit" at bounding box center [576, 51] width 26 height 8
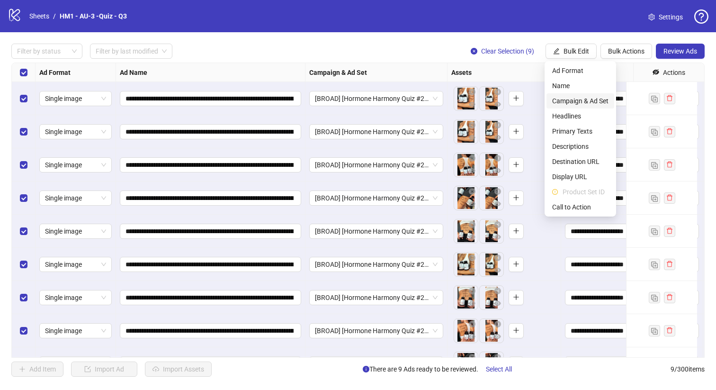
click at [581, 101] on span "Campaign & Ad Set" at bounding box center [580, 101] width 56 height 10
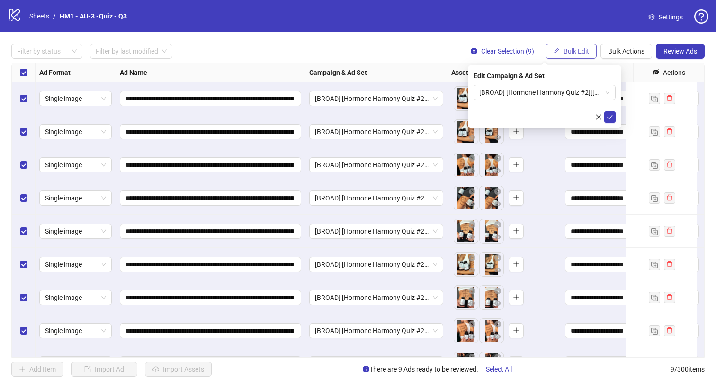
click at [579, 46] on button "Bulk Edit" at bounding box center [570, 51] width 51 height 15
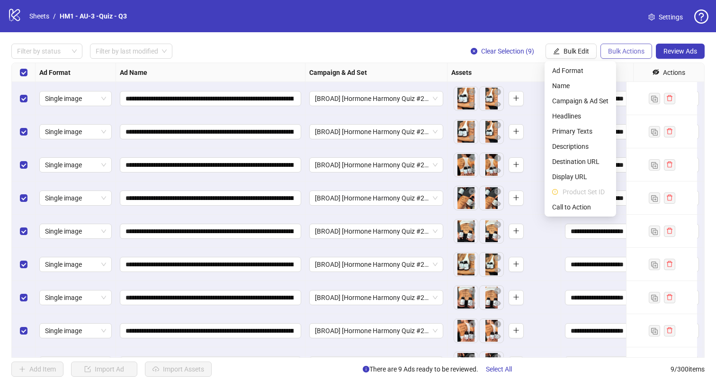
click at [630, 53] on span "Bulk Actions" at bounding box center [626, 51] width 36 height 8
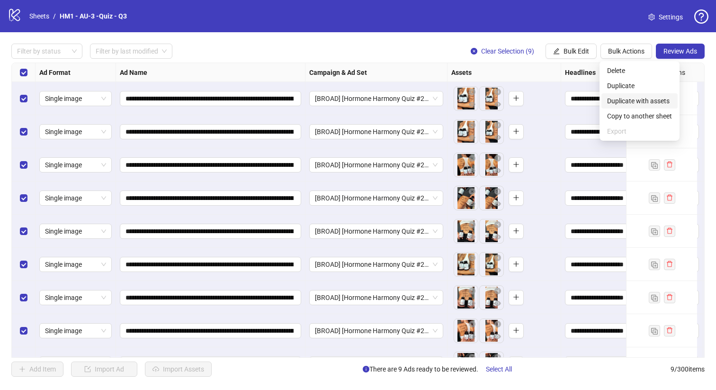
click at [663, 100] on span "Duplicate with assets" at bounding box center [639, 101] width 65 height 10
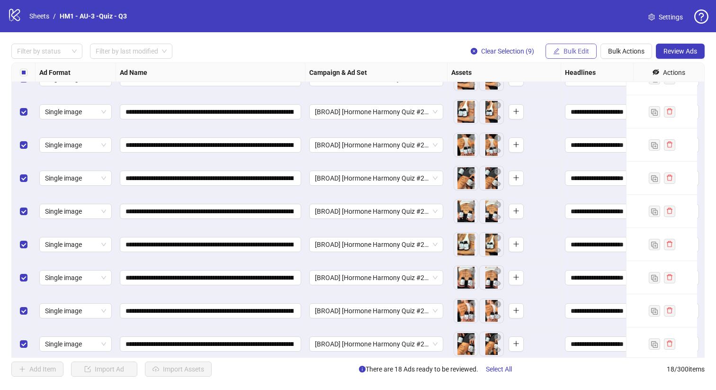
scroll to position [328, 0]
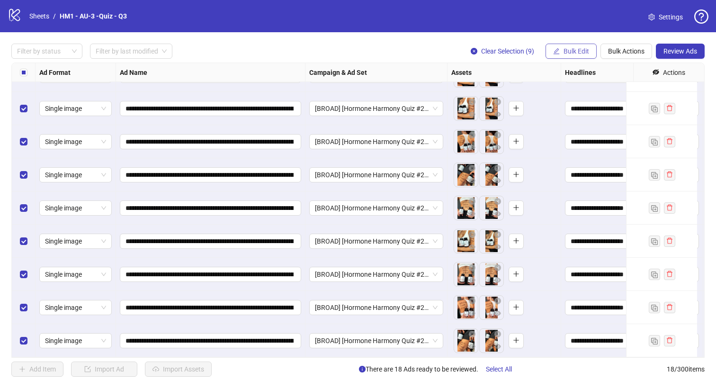
click at [588, 49] on button "Bulk Edit" at bounding box center [570, 51] width 51 height 15
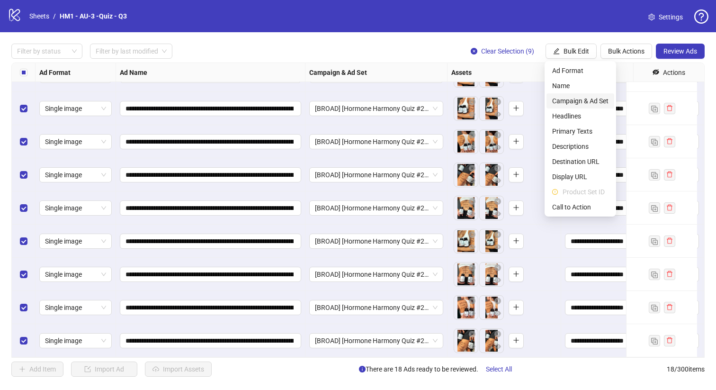
click at [605, 99] on span "Campaign & Ad Set" at bounding box center [580, 101] width 56 height 10
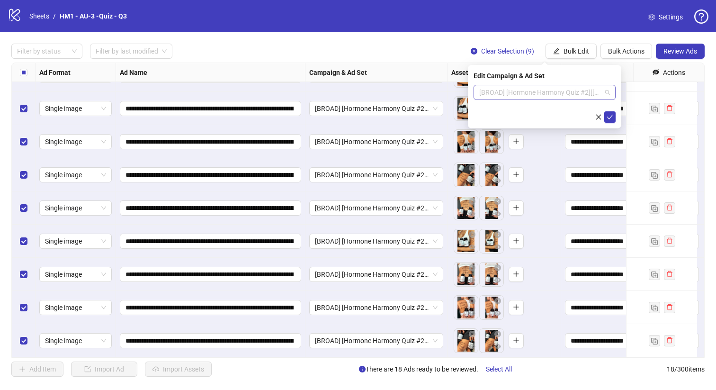
click at [556, 93] on span "[BROAD] [Hormone Harmony Quiz #2][14 August 2025]" at bounding box center [544, 92] width 131 height 14
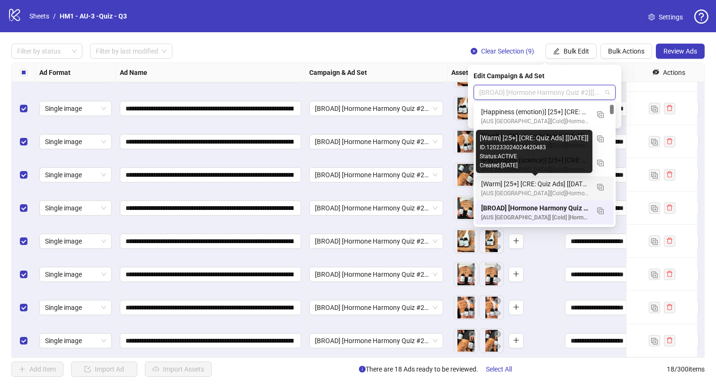
click at [567, 184] on div "[Warm] [25+] [CRE: Quiz Ads] [13 August 2025]" at bounding box center [535, 183] width 108 height 10
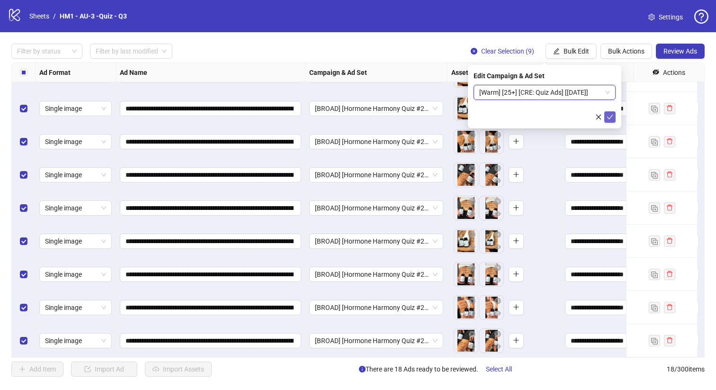
click at [609, 116] on icon "check" at bounding box center [609, 117] width 7 height 7
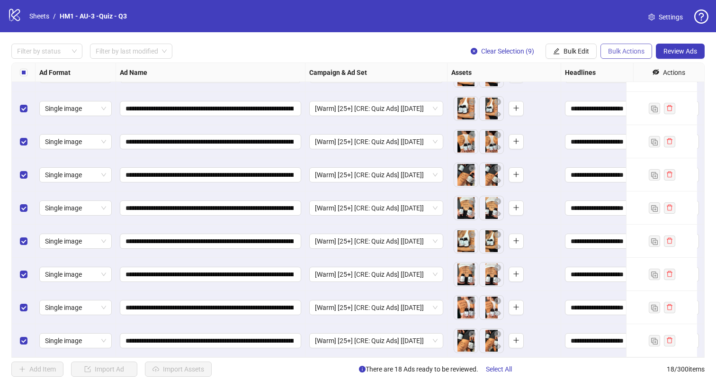
click at [621, 48] on span "Bulk Actions" at bounding box center [626, 51] width 36 height 8
click at [650, 102] on span "Duplicate with assets" at bounding box center [639, 101] width 65 height 10
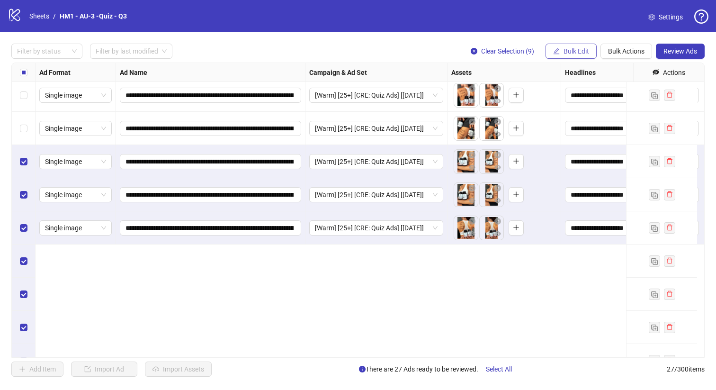
click at [578, 49] on span "Bulk Edit" at bounding box center [576, 51] width 26 height 8
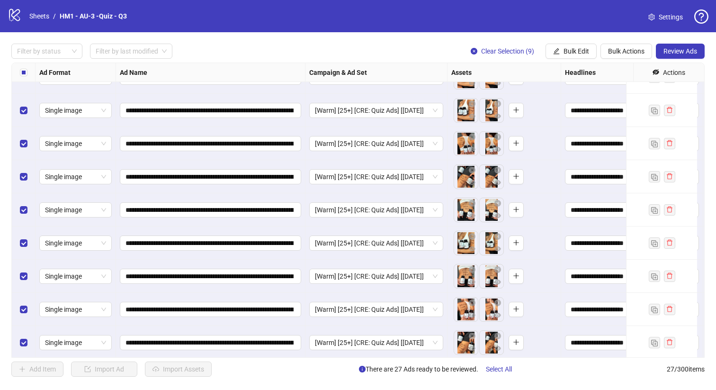
scroll to position [627, 0]
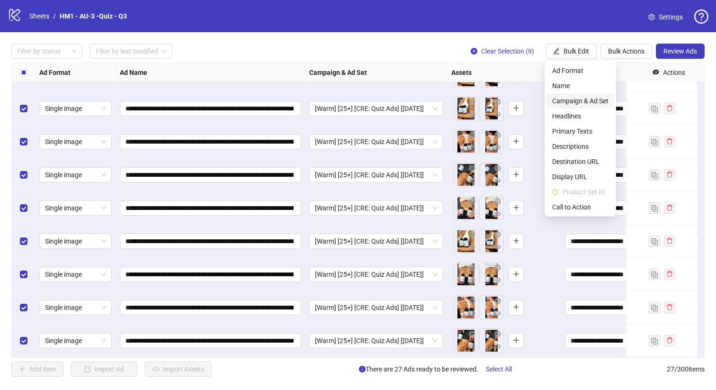
click at [587, 98] on span "Campaign & Ad Set" at bounding box center [580, 101] width 56 height 10
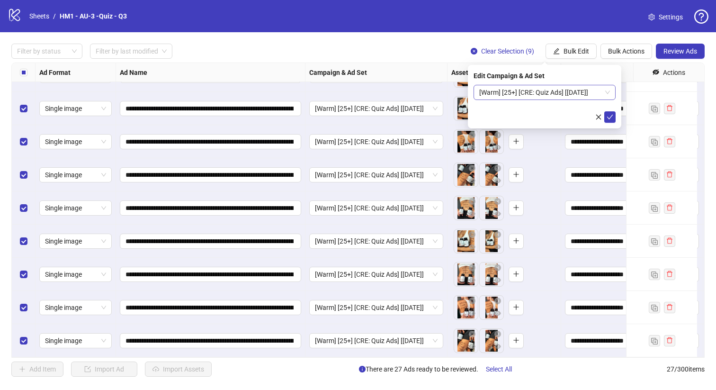
click at [560, 97] on span "[Warm] [25+] [CRE: Quiz Ads] [13 August 2025]" at bounding box center [544, 92] width 131 height 14
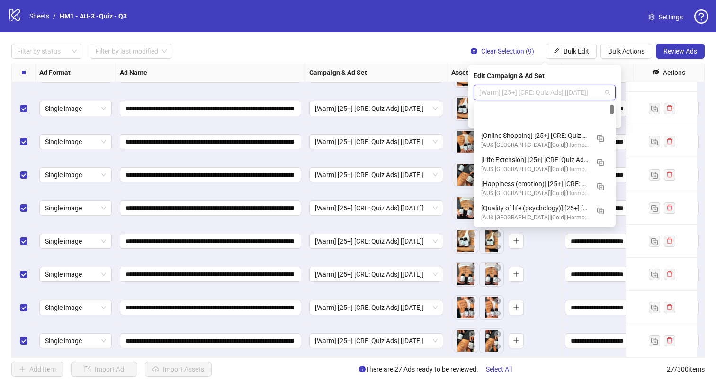
scroll to position [48, 0]
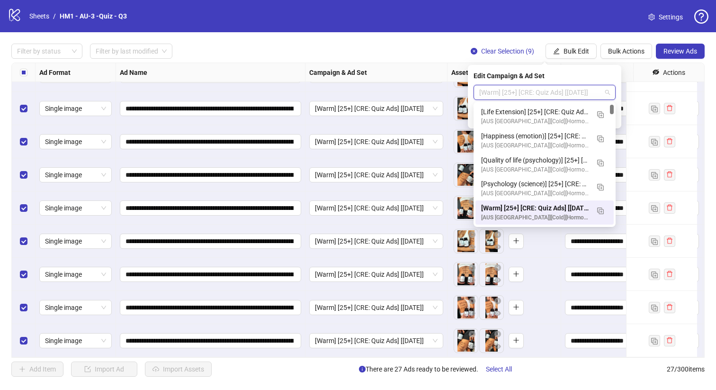
click at [567, 91] on span "[Warm] [25+] [CRE: Quiz Ads] [13 August 2025]" at bounding box center [544, 92] width 131 height 14
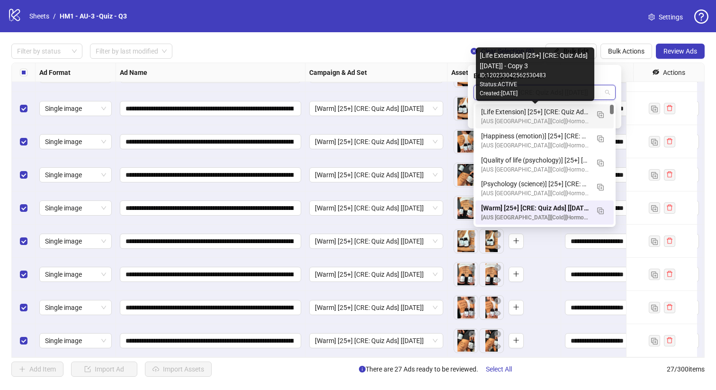
click at [569, 111] on div "[Life Extension] [25+] [CRE: Quiz Ads] [14 August 2025] - Copy 3" at bounding box center [535, 111] width 108 height 10
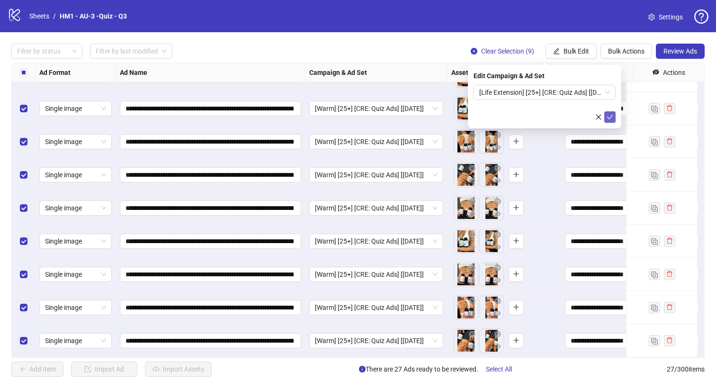
click at [611, 115] on icon "check" at bounding box center [609, 117] width 7 height 7
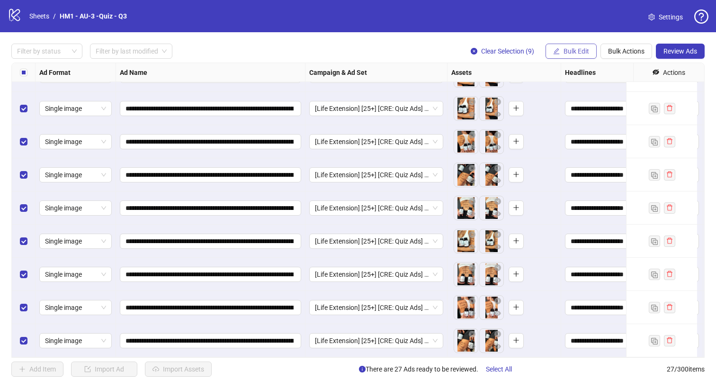
click at [586, 51] on span "Bulk Edit" at bounding box center [576, 51] width 26 height 8
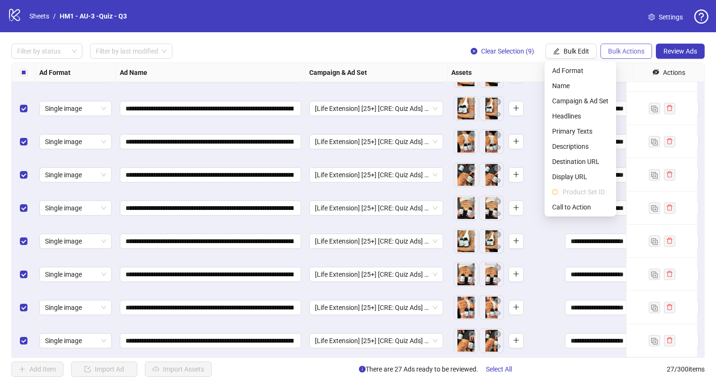
click at [617, 45] on button "Bulk Actions" at bounding box center [626, 51] width 52 height 15
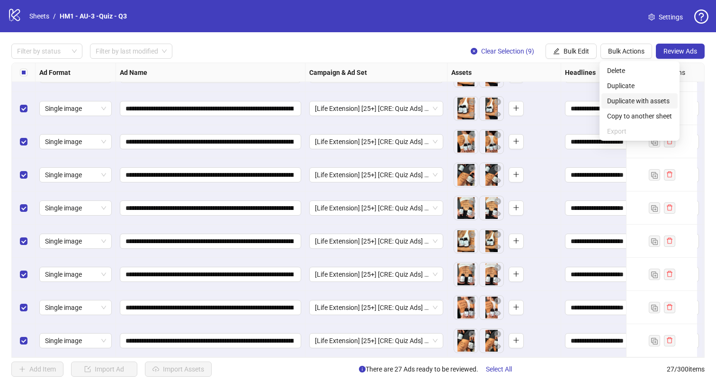
click at [633, 102] on span "Duplicate with assets" at bounding box center [639, 101] width 65 height 10
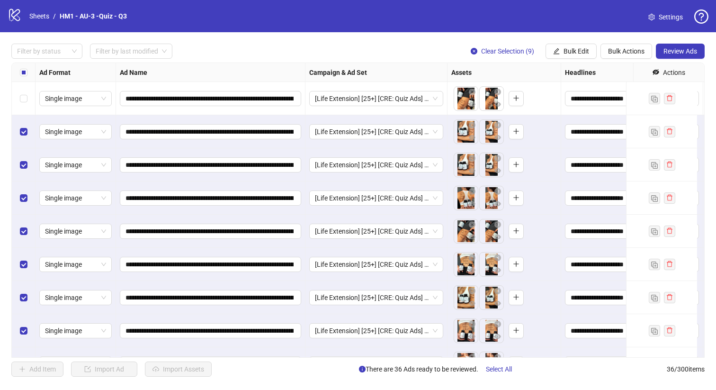
scroll to position [925, 0]
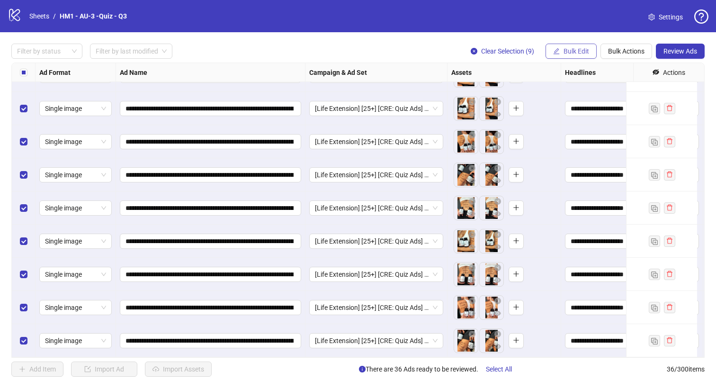
click at [564, 51] on span "Bulk Edit" at bounding box center [576, 51] width 26 height 8
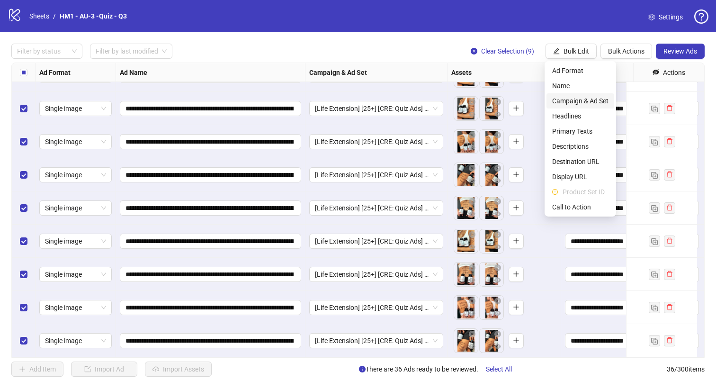
click at [601, 101] on span "Campaign & Ad Set" at bounding box center [580, 101] width 56 height 10
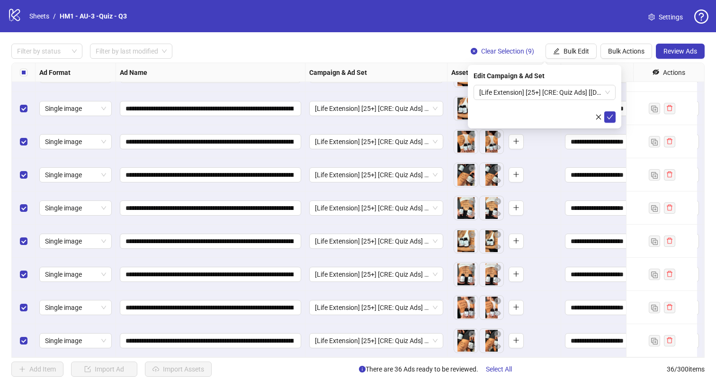
click at [579, 82] on div "Edit Campaign & Ad Set [Life Extension] [25+] [CRE: Quiz Ads] [14 August 2025] …" at bounding box center [544, 96] width 153 height 63
click at [581, 89] on span "[Life Extension] [25+] [CRE: Quiz Ads] [14 August 2025] - Copy 3" at bounding box center [544, 92] width 131 height 14
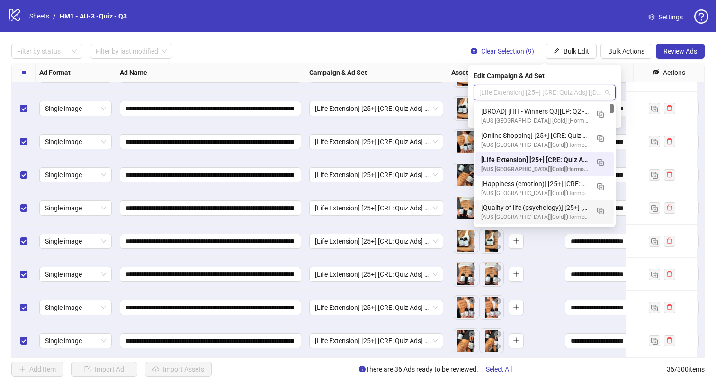
click at [567, 207] on div "[Quality of life (psychology)] [25+] [CRE: Quiz Ads] [14 August 2025] - Copy" at bounding box center [535, 207] width 108 height 10
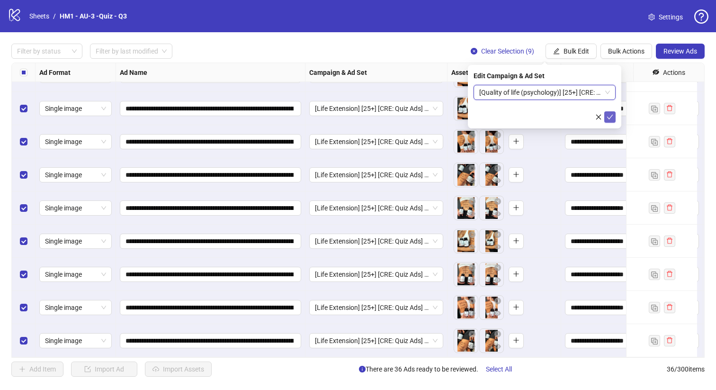
click at [611, 117] on icon "check" at bounding box center [609, 117] width 7 height 7
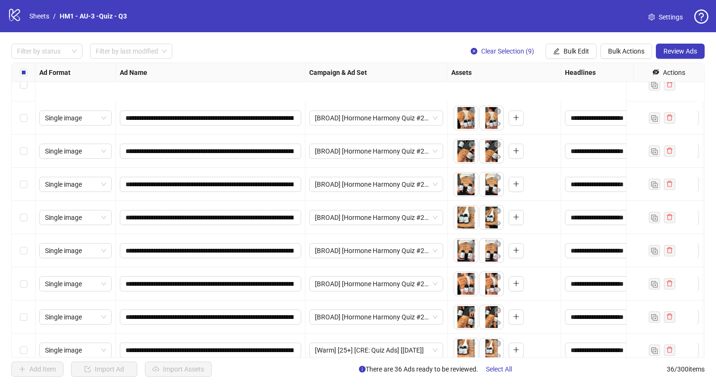
scroll to position [0, 0]
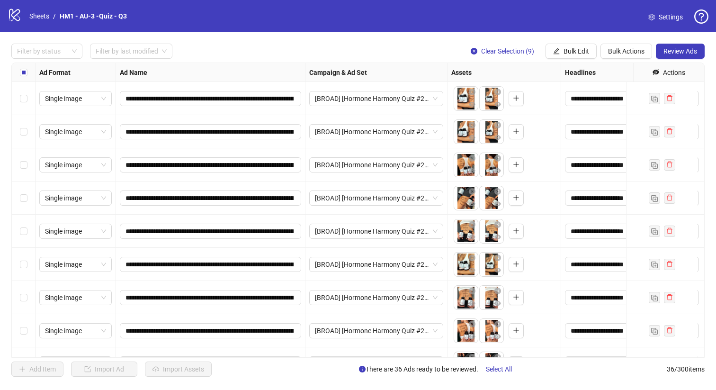
click at [31, 77] on div "Select all rows" at bounding box center [24, 72] width 24 height 19
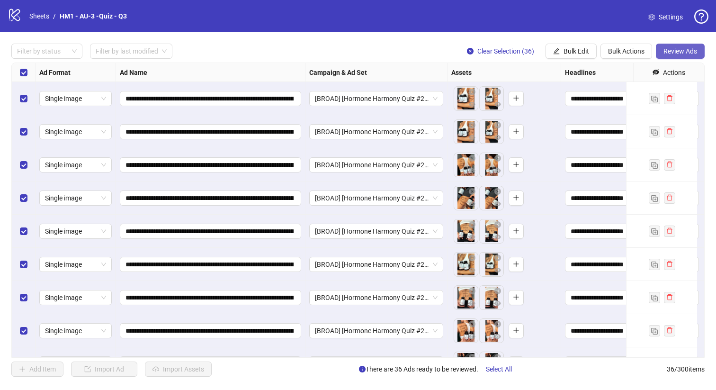
click at [668, 52] on span "Review Ads" at bounding box center [680, 51] width 34 height 8
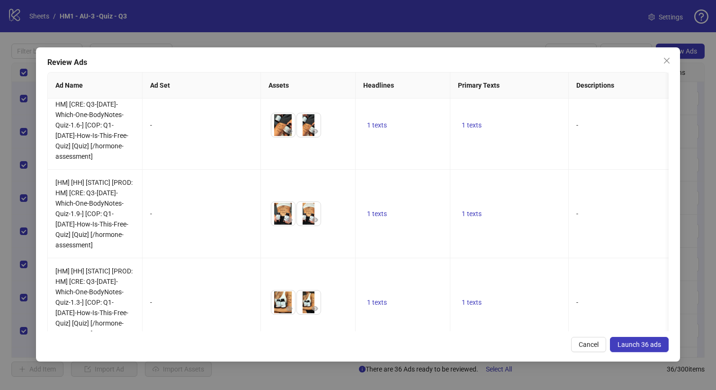
scroll to position [3015, 0]
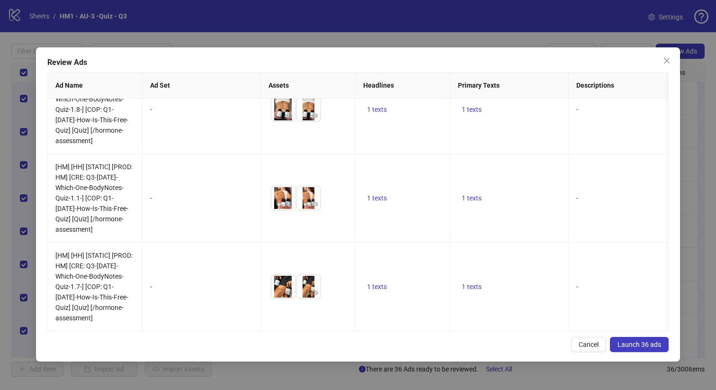
click at [655, 342] on span "Launch 36 ads" at bounding box center [639, 344] width 44 height 8
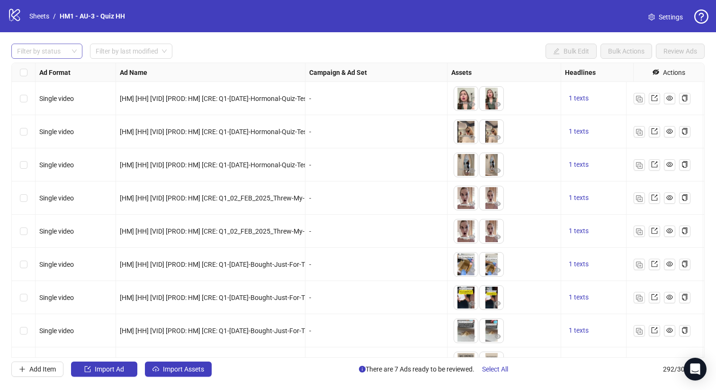
click at [38, 50] on div at bounding box center [41, 50] width 57 height 13
click at [52, 71] on div "Draft" at bounding box center [47, 70] width 56 height 10
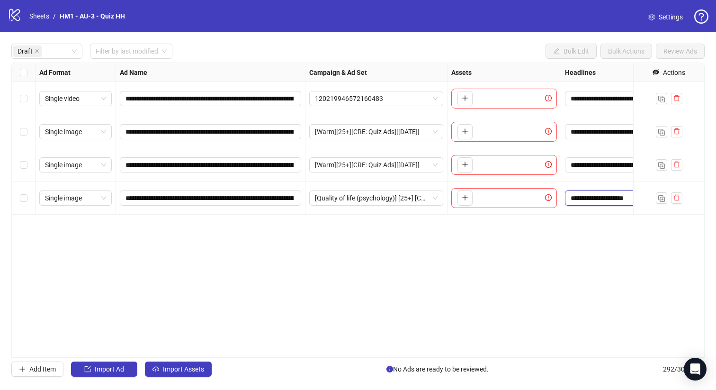
click at [617, 195] on input "**********" at bounding box center [630, 198] width 121 height 10
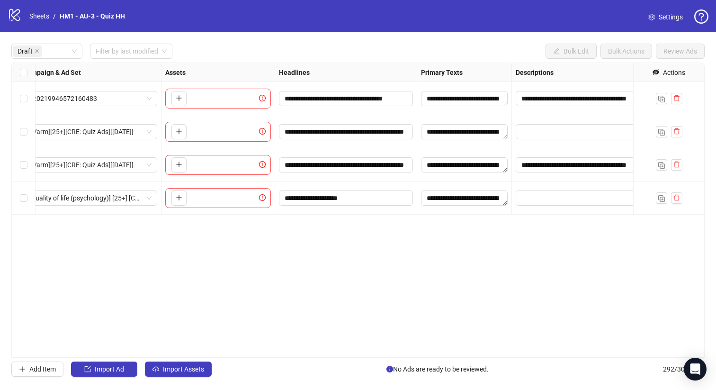
scroll to position [0, 288]
click at [430, 199] on textarea "Edit values" at bounding box center [461, 197] width 87 height 15
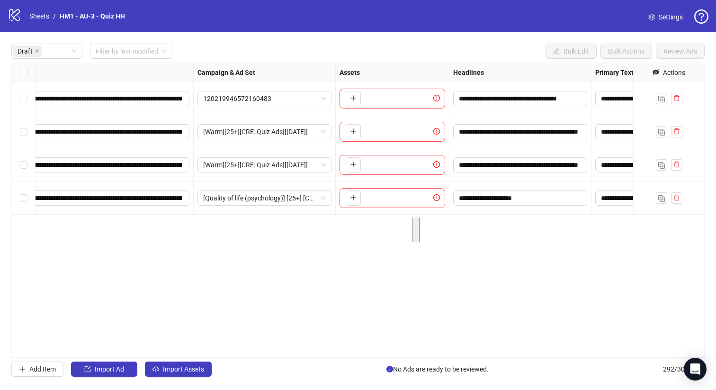
scroll to position [0, 0]
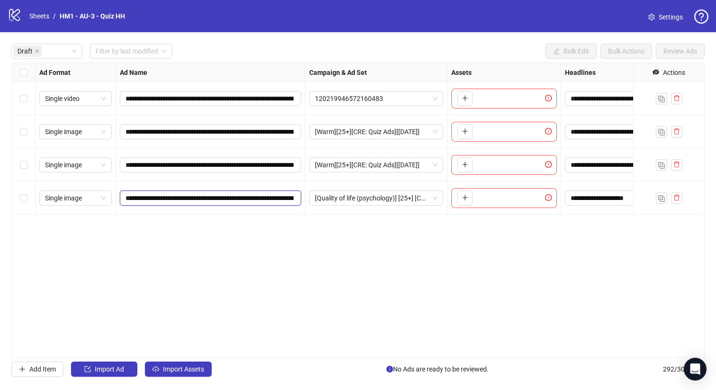
click at [240, 196] on input "**********" at bounding box center [209, 198] width 168 height 10
drag, startPoint x: 222, startPoint y: 197, endPoint x: 184, endPoint y: 196, distance: 38.8
click at [173, 200] on input "**********" at bounding box center [209, 198] width 168 height 10
click at [186, 195] on input "**********" at bounding box center [209, 198] width 168 height 10
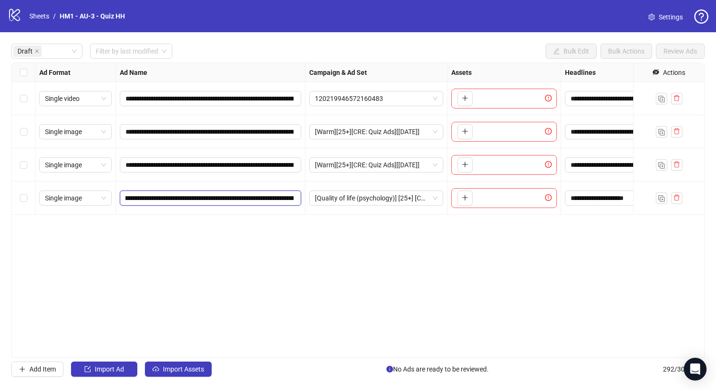
scroll to position [0, 320]
drag, startPoint x: 184, startPoint y: 197, endPoint x: 505, endPoint y: 190, distance: 321.4
click at [505, 63] on div "**********" at bounding box center [606, 63] width 1188 height 0
drag, startPoint x: 181, startPoint y: 202, endPoint x: 174, endPoint y: 207, distance: 8.9
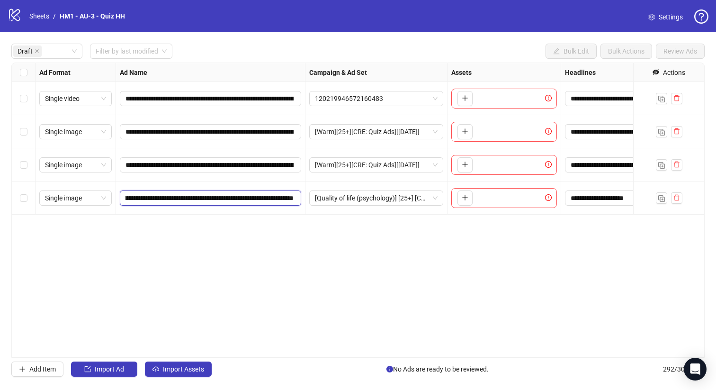
click at [132, 200] on input "**********" at bounding box center [209, 198] width 168 height 10
click at [175, 193] on input "**********" at bounding box center [209, 198] width 168 height 10
drag, startPoint x: 171, startPoint y: 199, endPoint x: 414, endPoint y: 205, distance: 243.3
click at [414, 63] on div "**********" at bounding box center [606, 63] width 1188 height 0
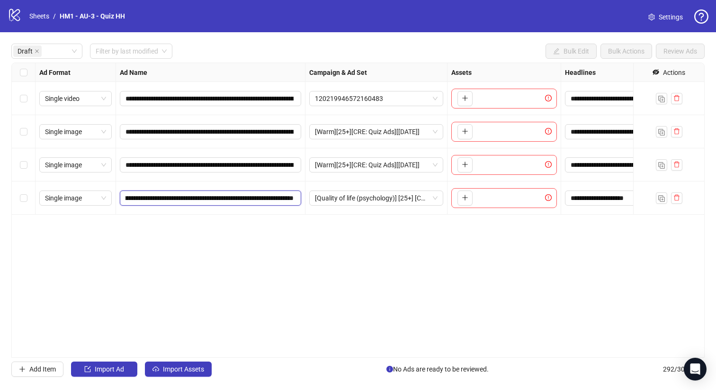
scroll to position [0, 0]
